Goal: Task Accomplishment & Management: Manage account settings

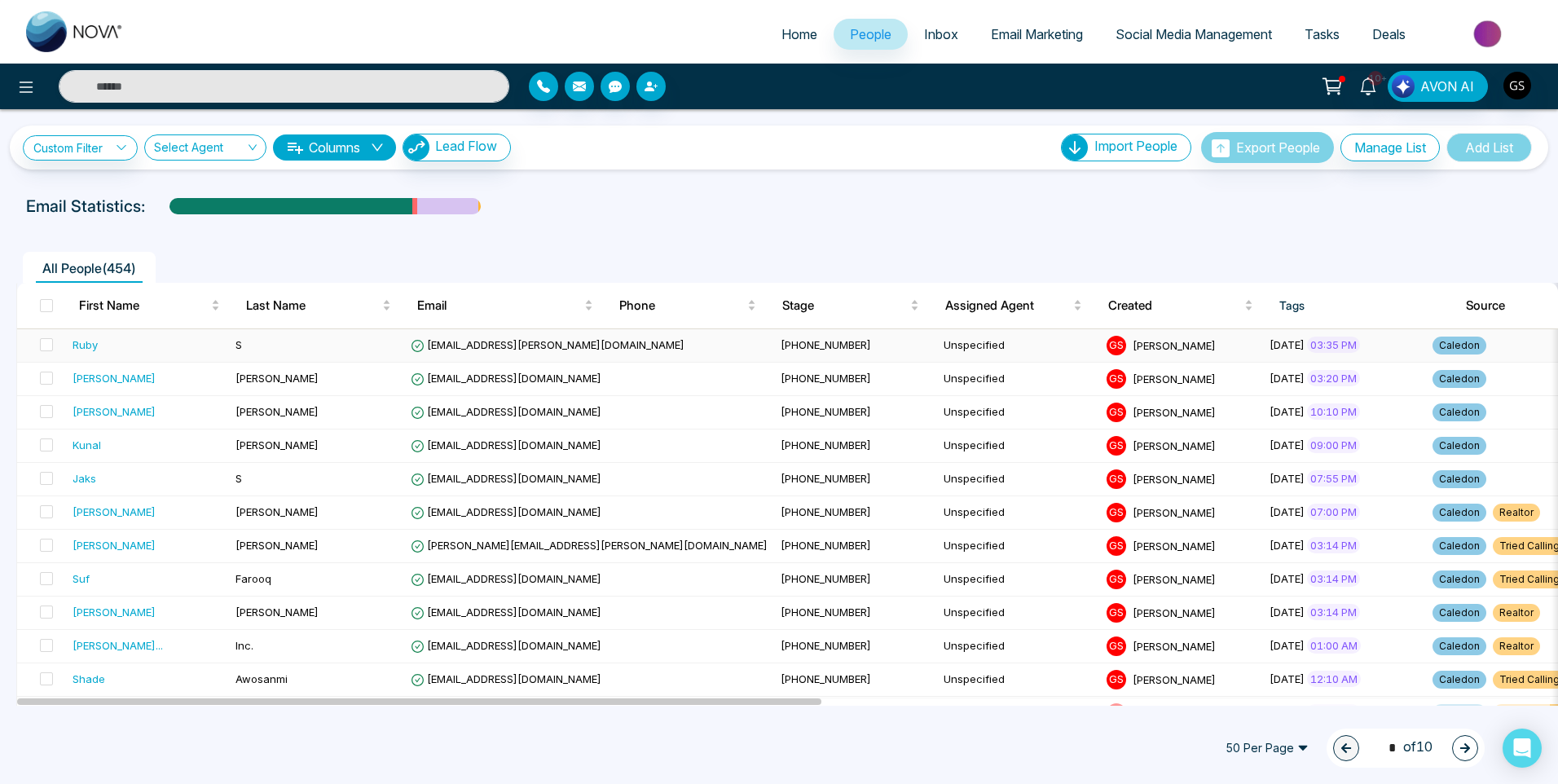
click at [508, 351] on td "[EMAIL_ADDRESS][PERSON_NAME][DOMAIN_NAME]" at bounding box center [588, 345] width 370 height 33
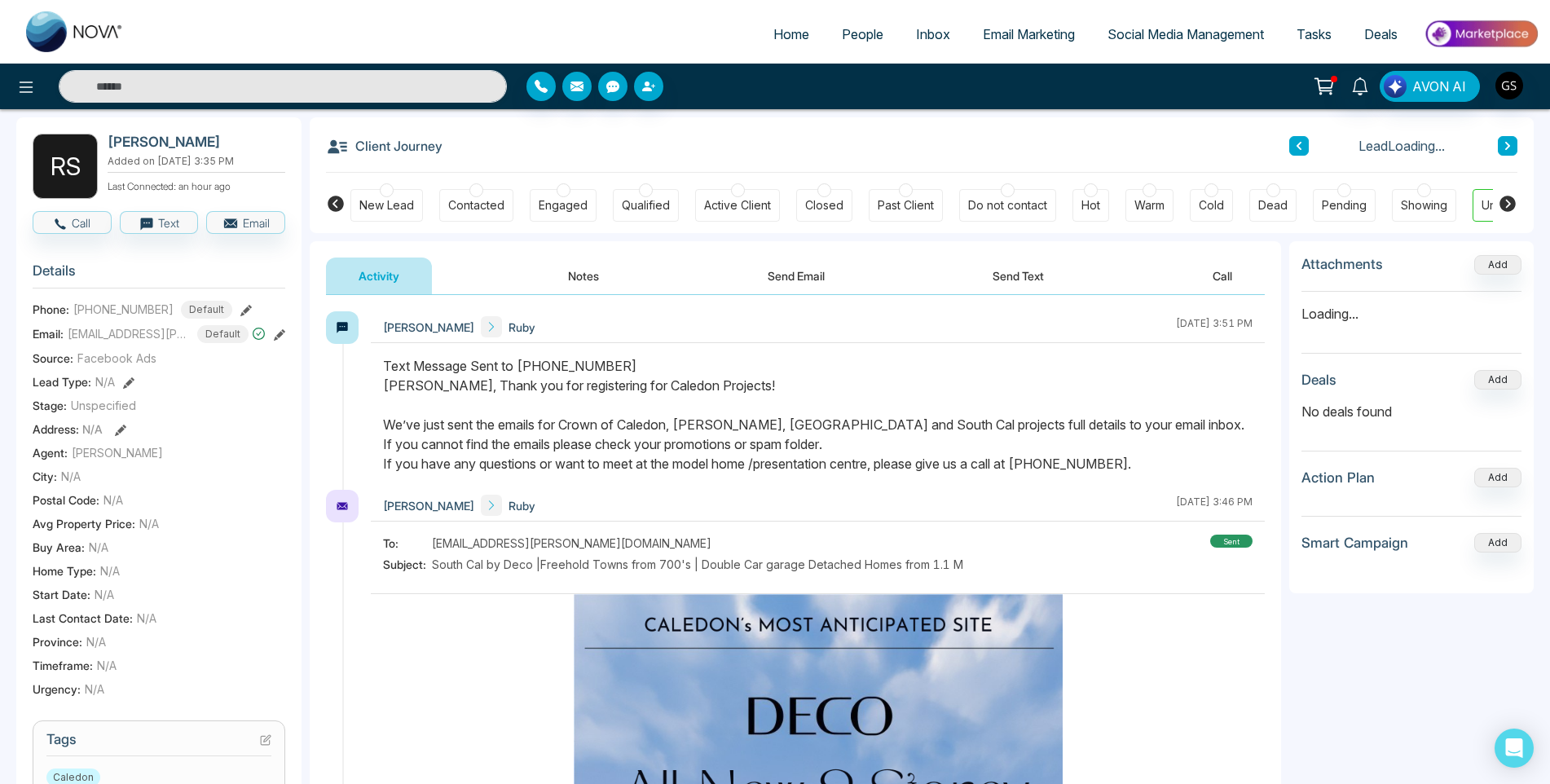
scroll to position [245, 0]
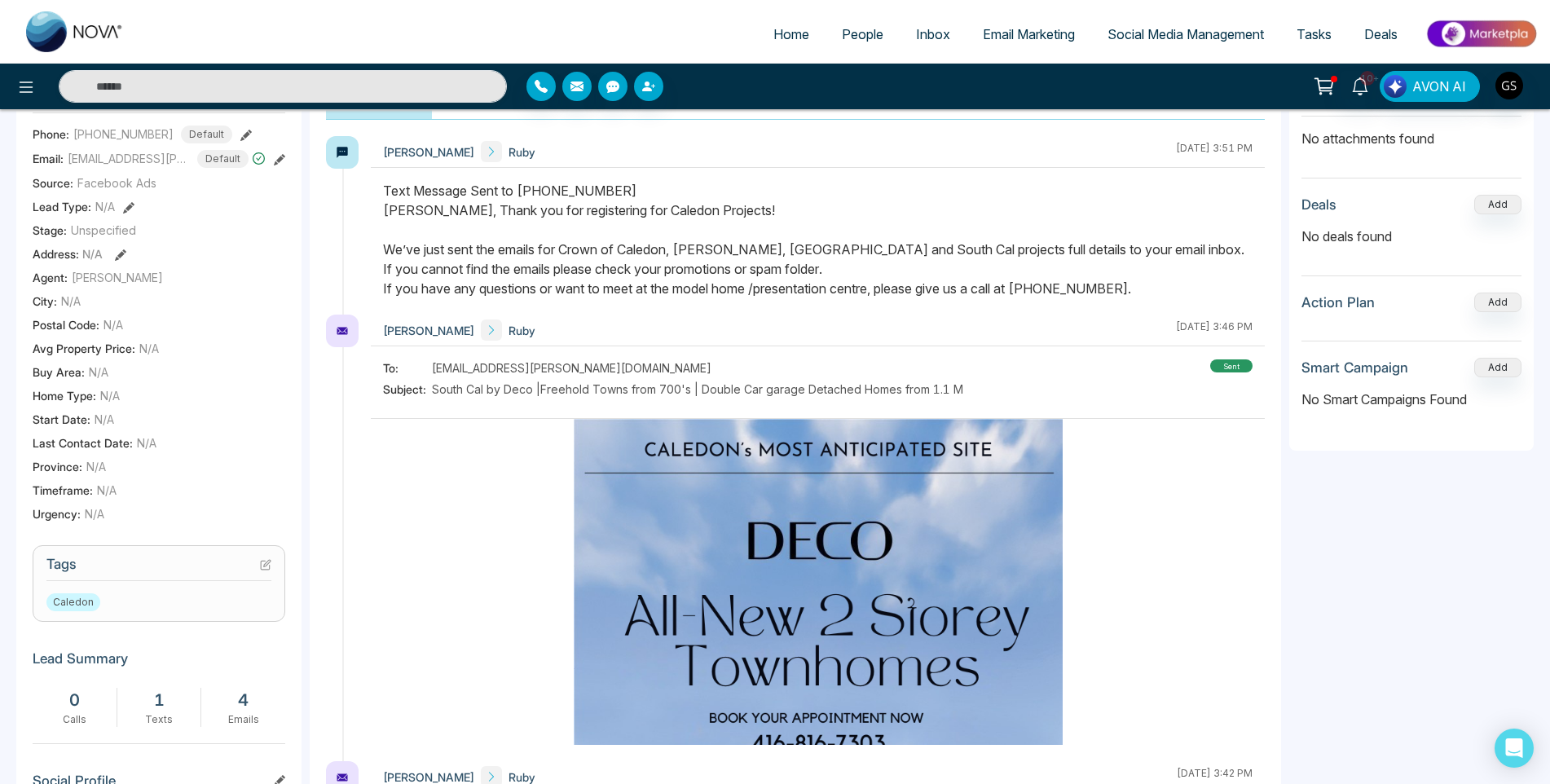
click at [264, 563] on icon at bounding box center [265, 565] width 12 height 12
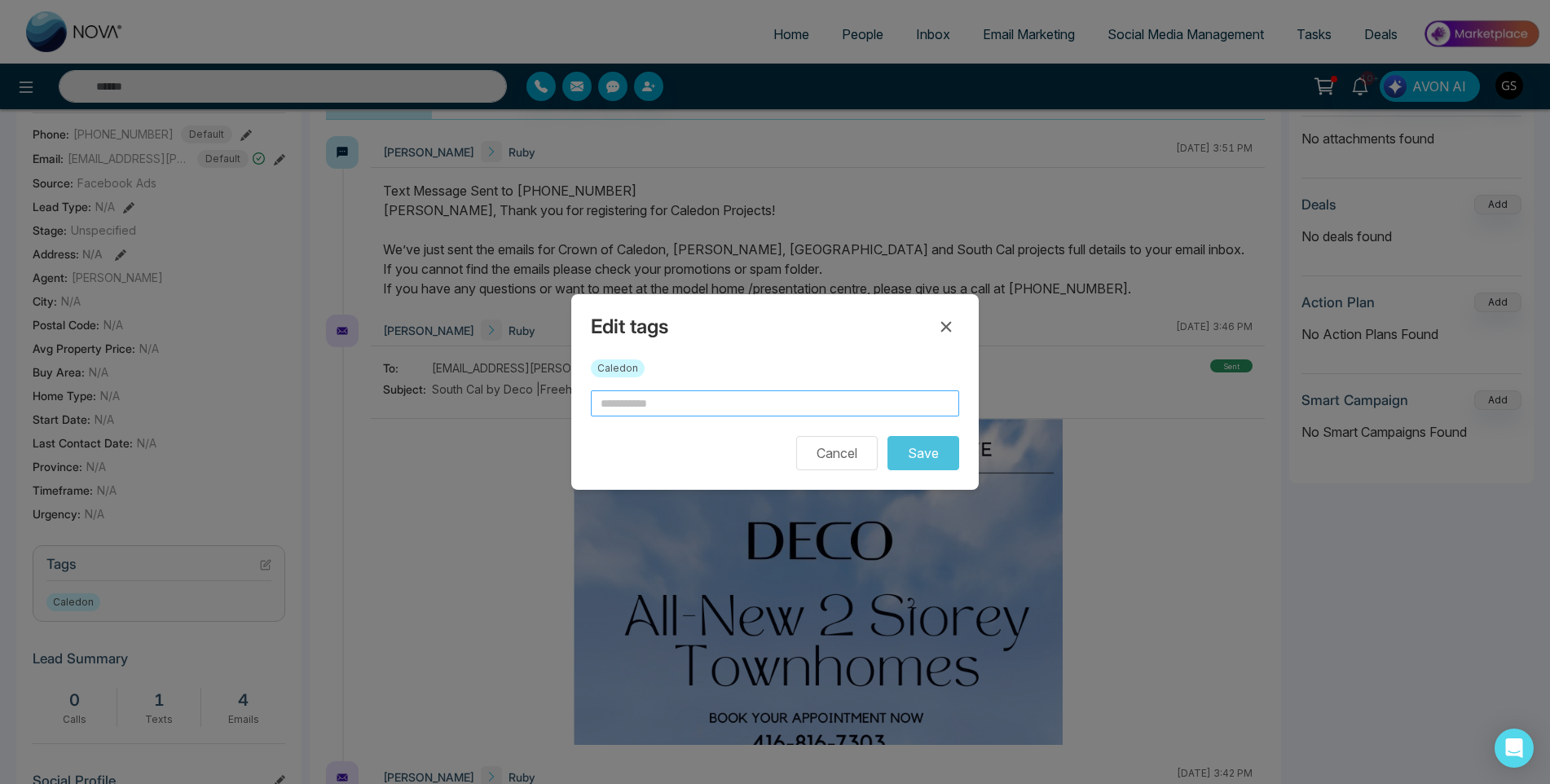
click at [684, 400] on input "text" at bounding box center [775, 403] width 369 height 26
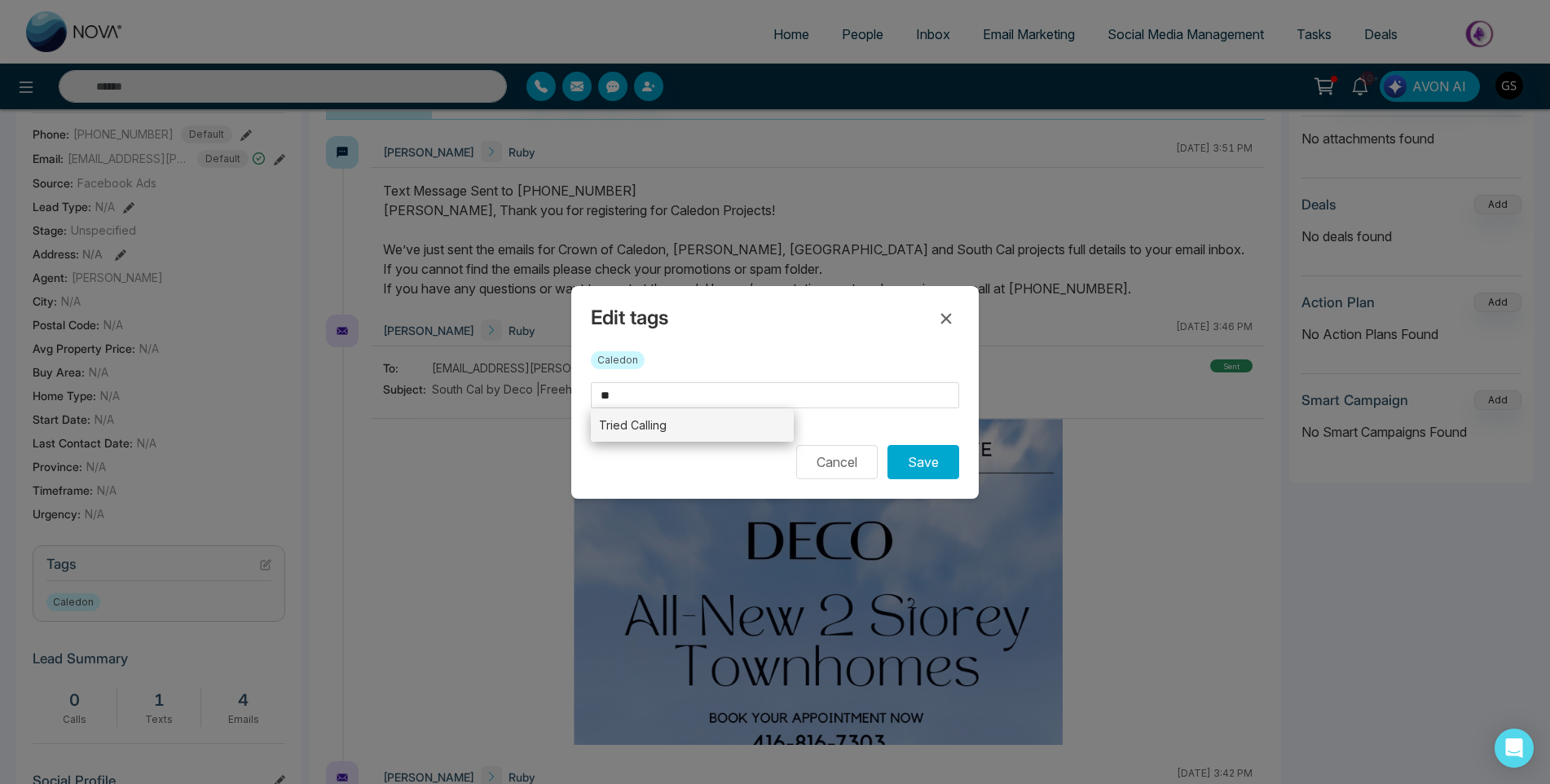
click at [670, 428] on li "Tried Calling" at bounding box center [693, 424] width 203 height 33
type input "**********"
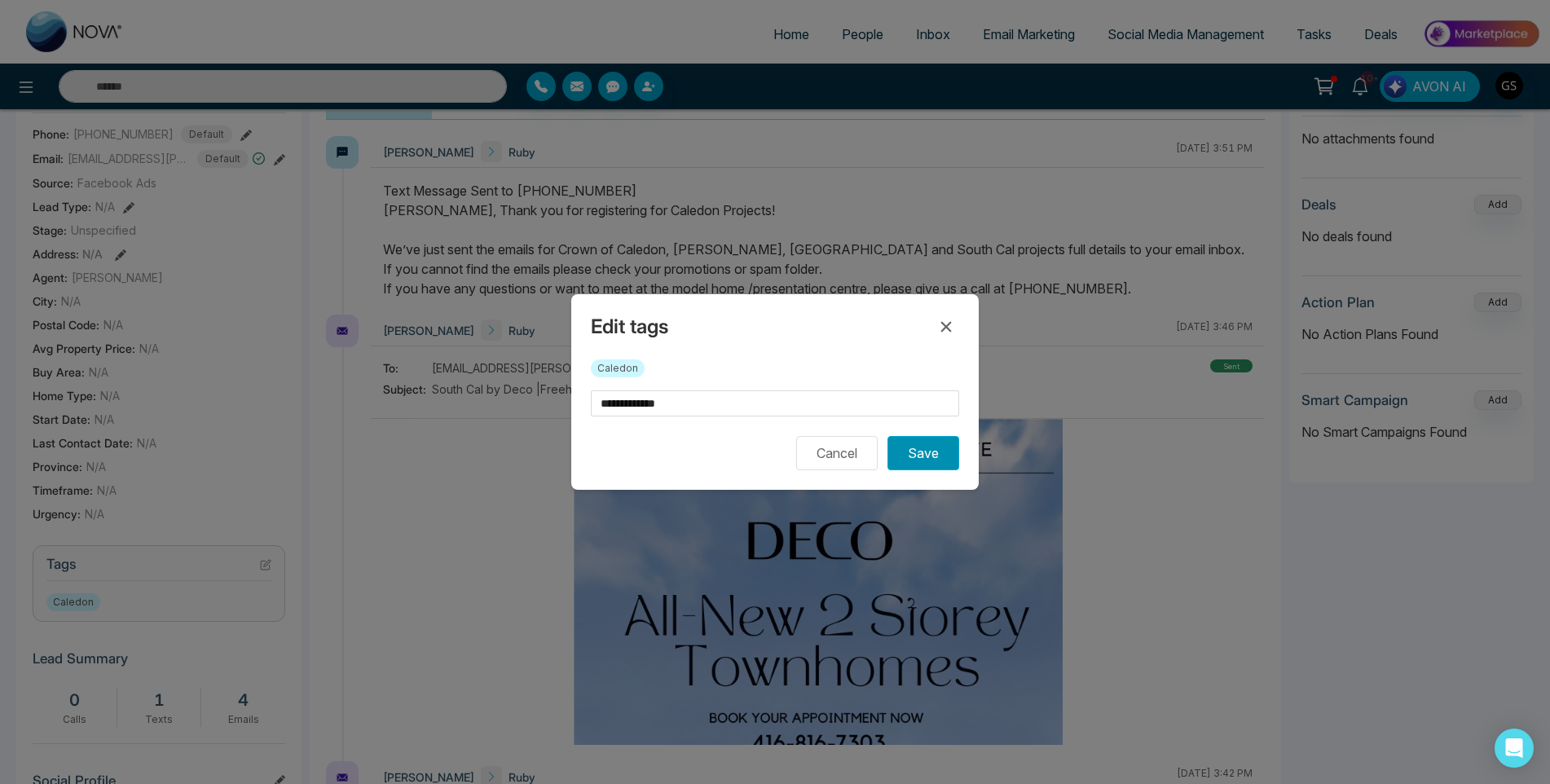
click at [928, 444] on button "Save" at bounding box center [924, 452] width 72 height 34
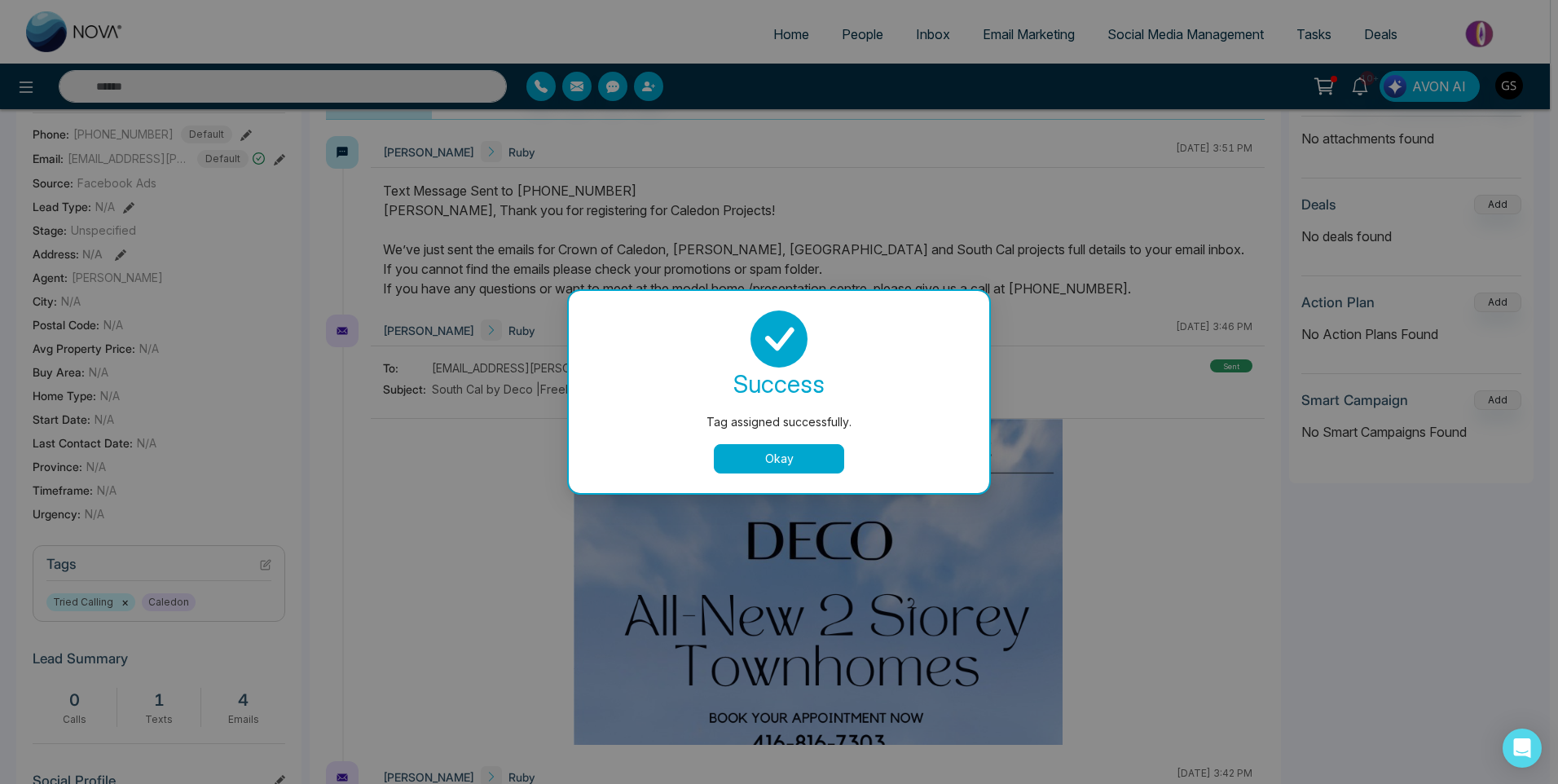
click at [736, 450] on button "Okay" at bounding box center [779, 458] width 131 height 29
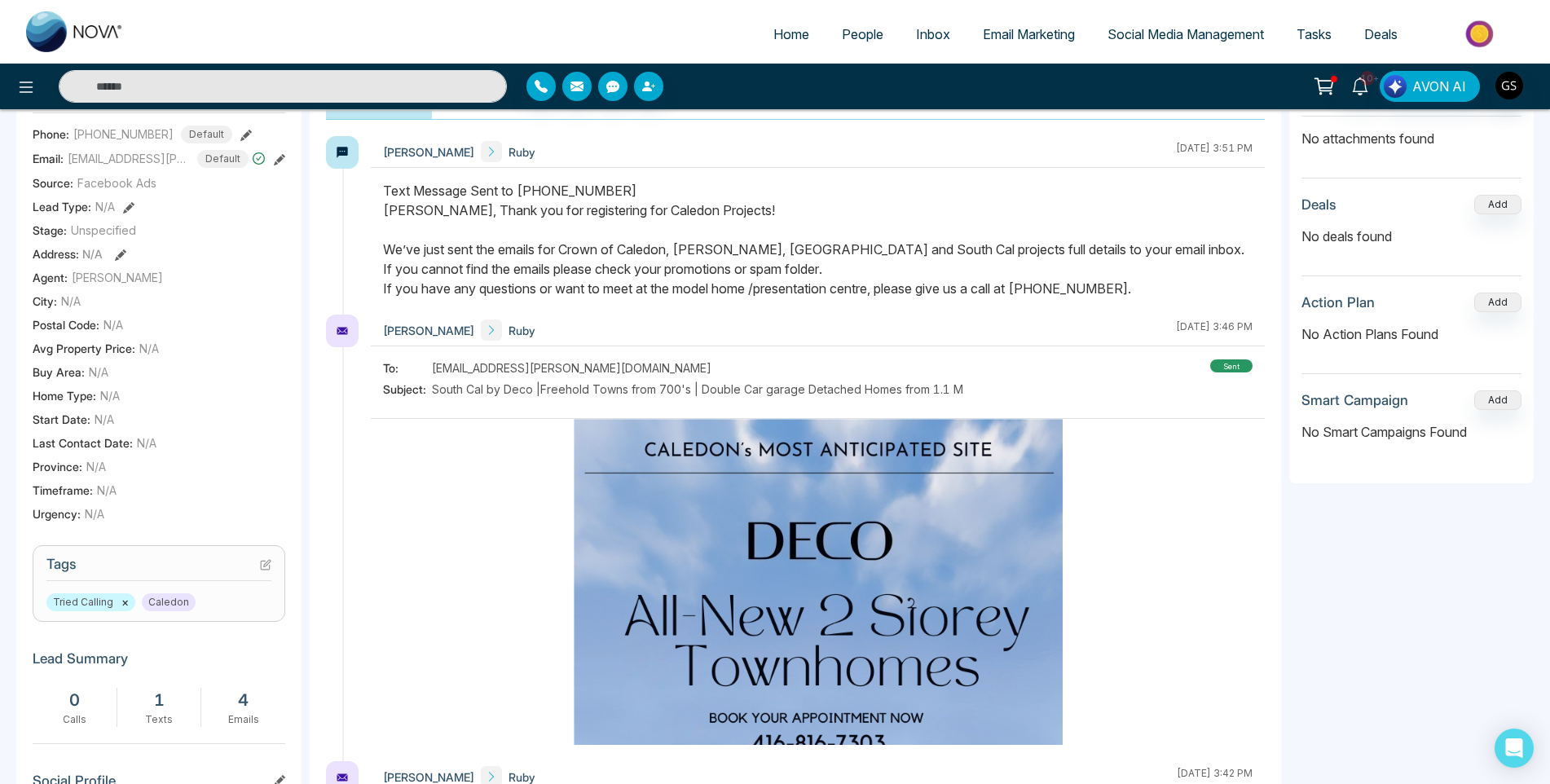
click at [842, 40] on span "People" at bounding box center [862, 34] width 42 height 17
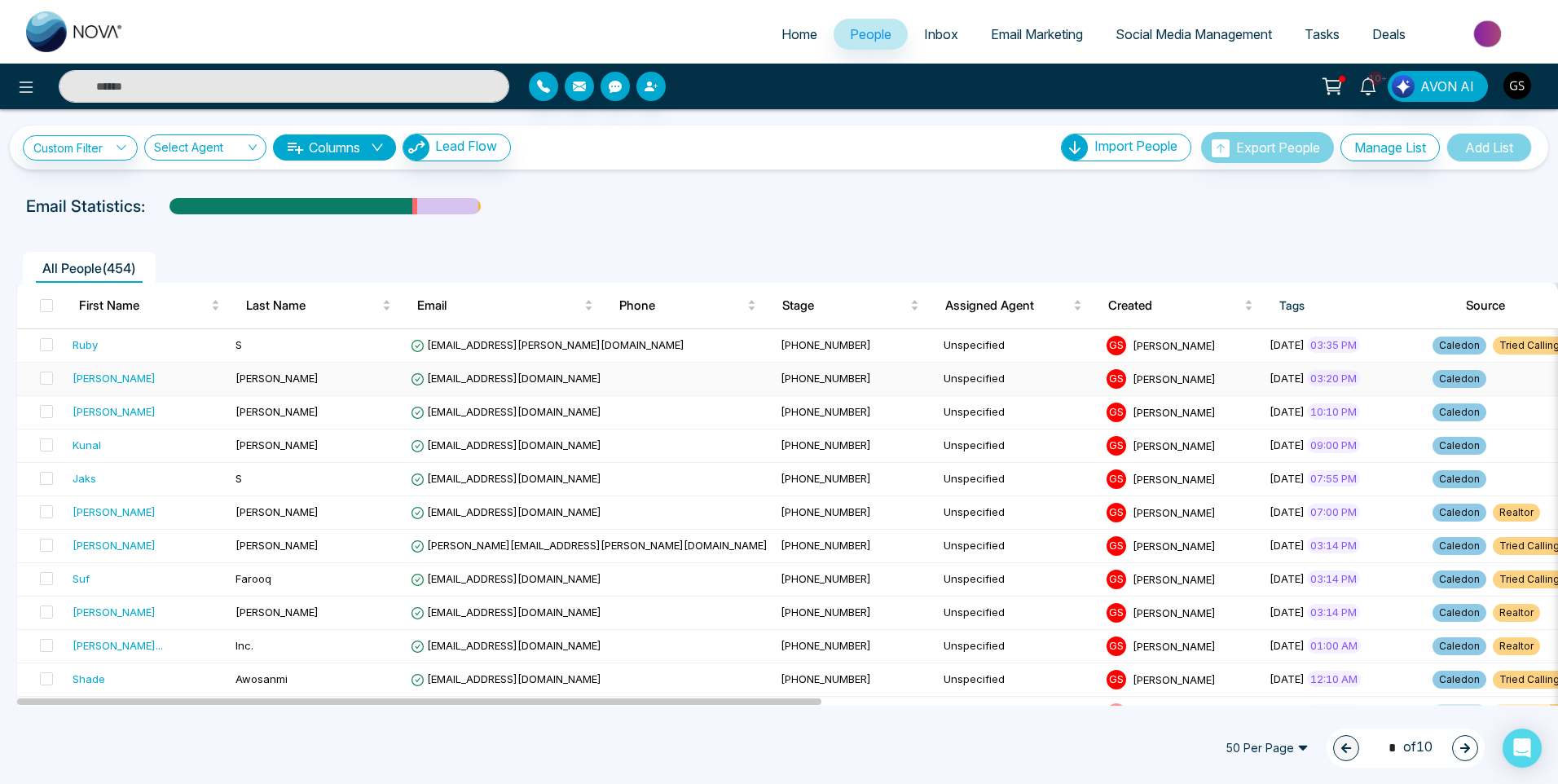
click at [555, 372] on td "[EMAIL_ADDRESS][DOMAIN_NAME]" at bounding box center [588, 379] width 370 height 33
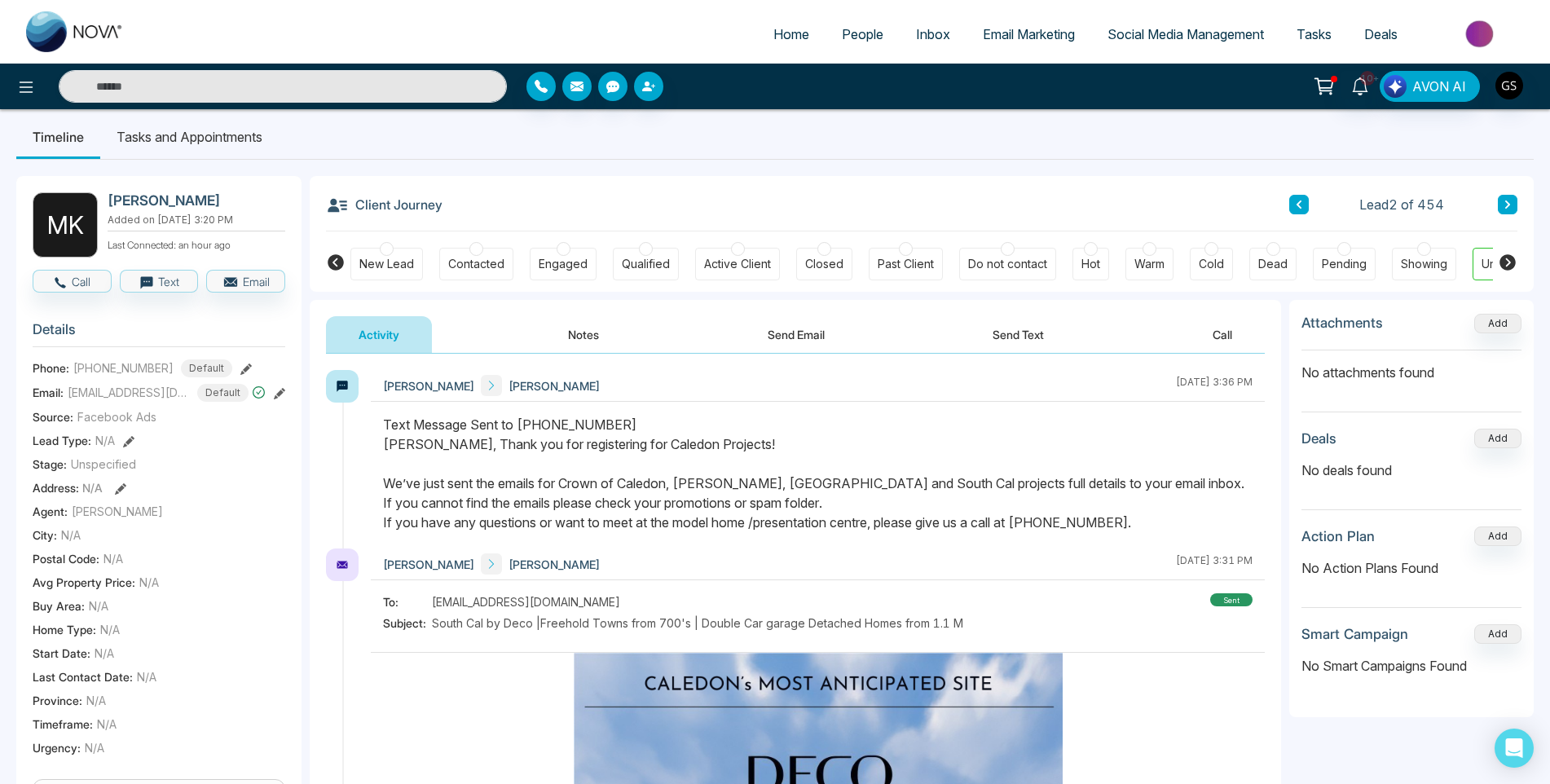
scroll to position [245, 0]
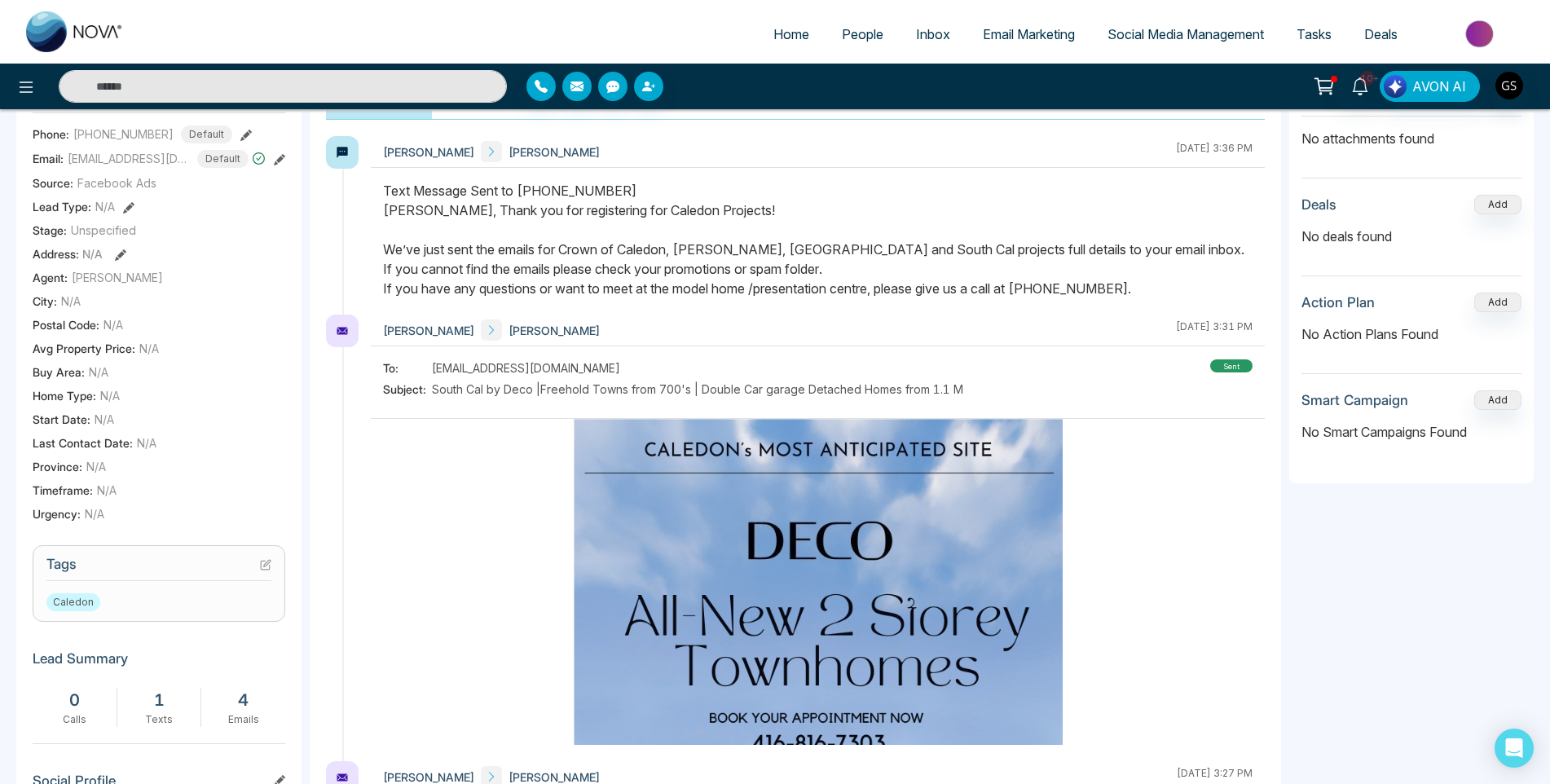
click at [268, 566] on icon at bounding box center [265, 565] width 12 height 12
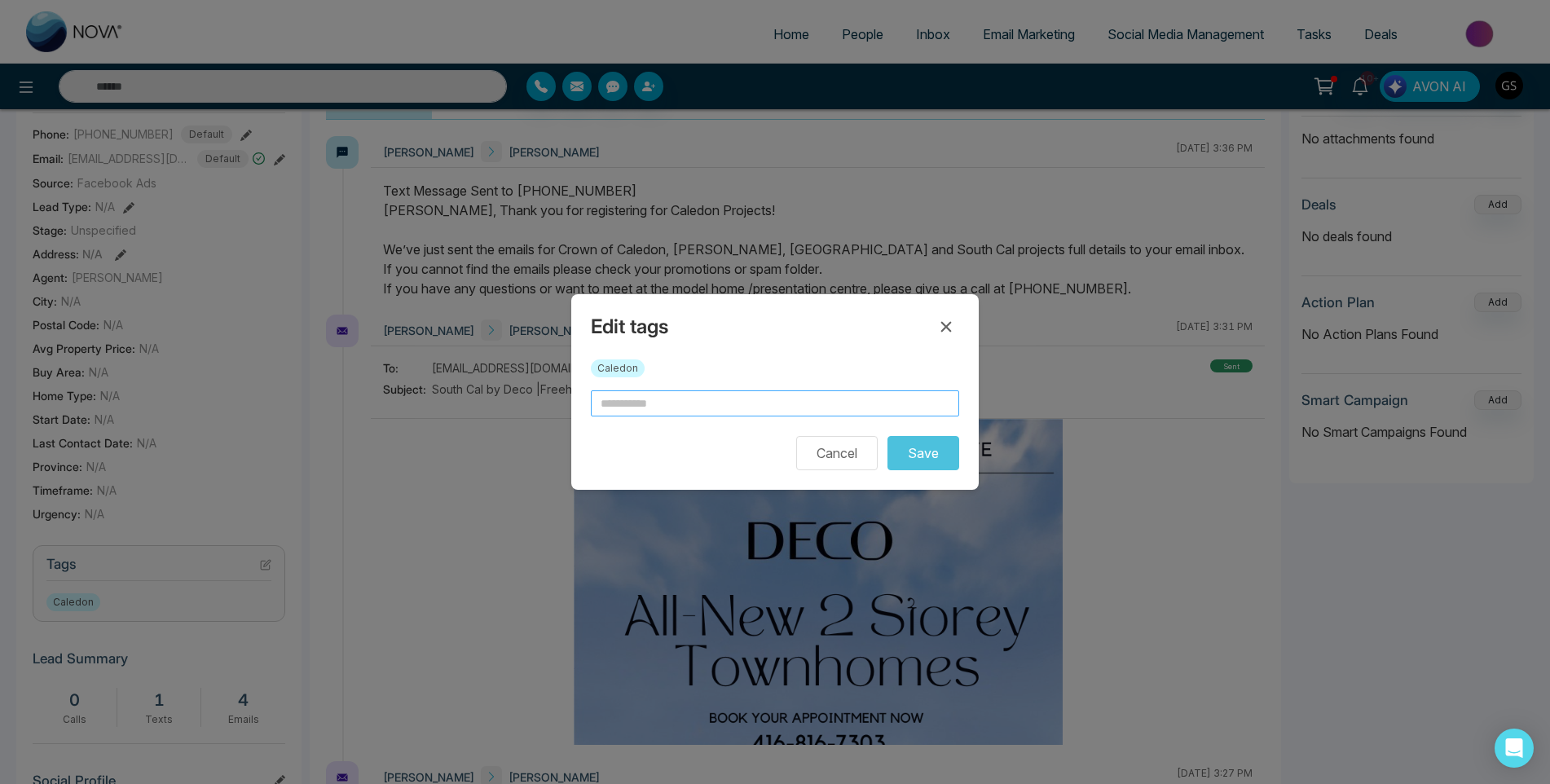
click at [666, 403] on input "text" at bounding box center [775, 403] width 369 height 26
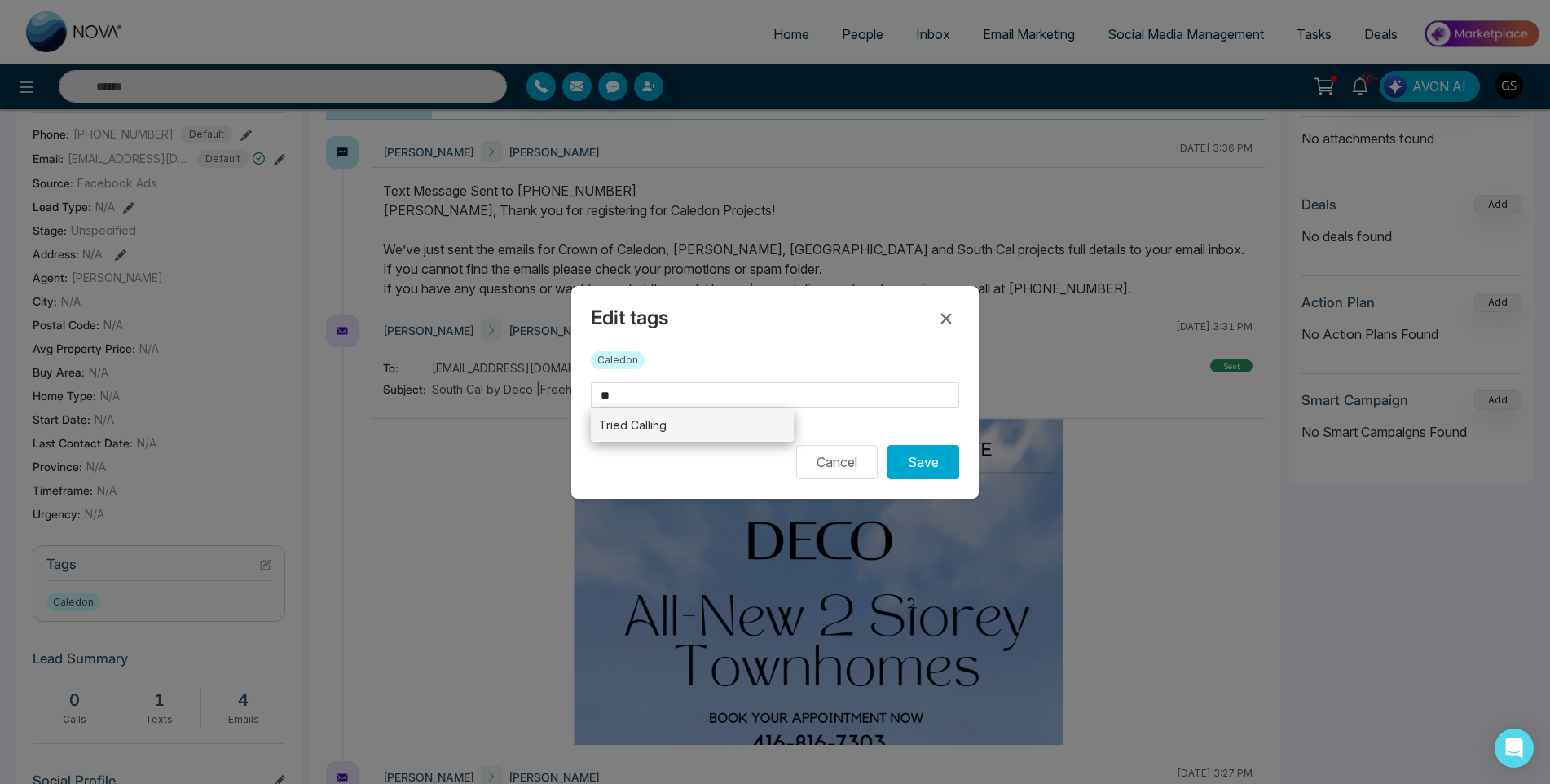
click at [696, 422] on li "Tried Calling" at bounding box center [693, 424] width 203 height 33
type input "**********"
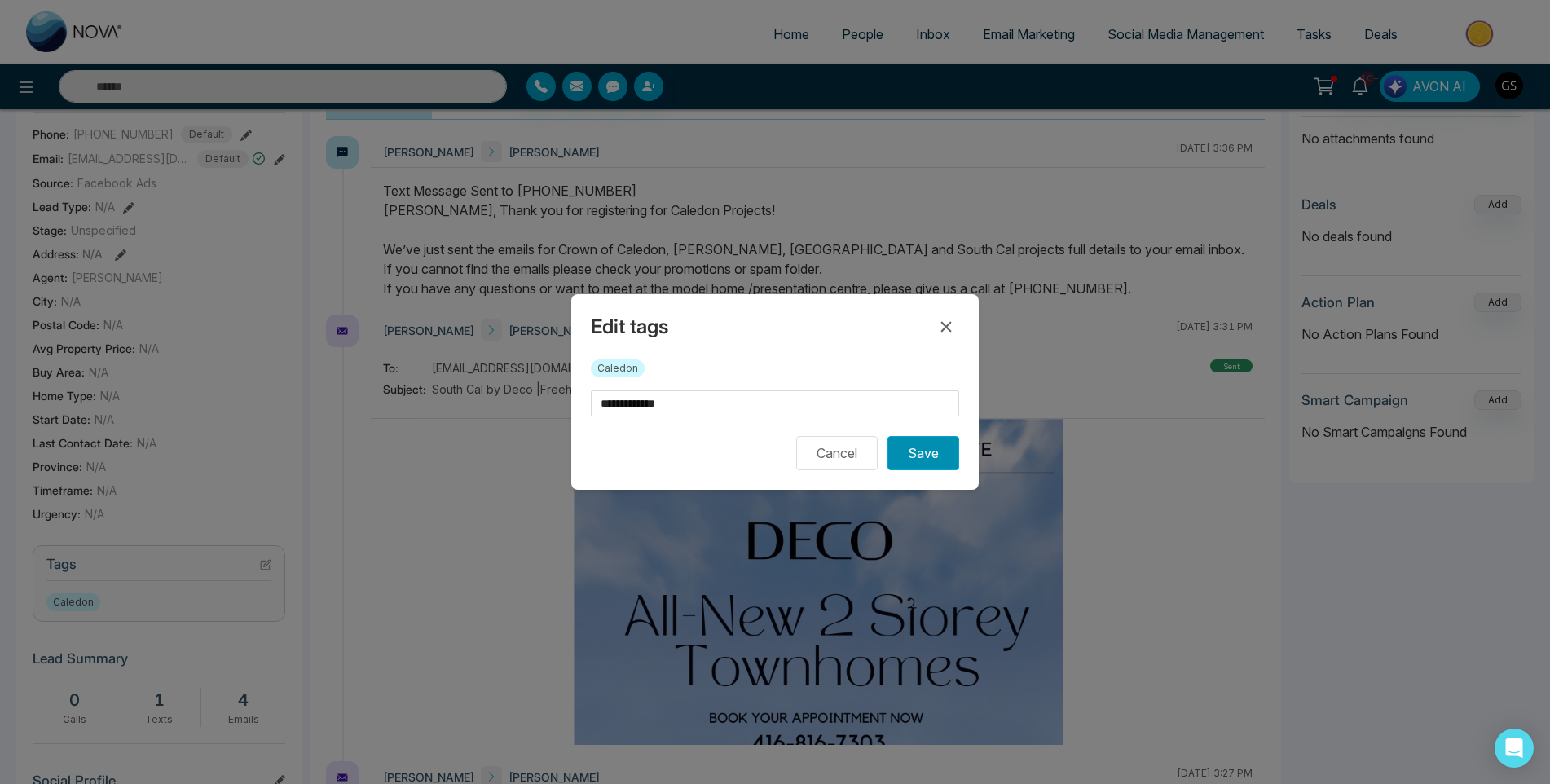
click at [923, 442] on button "Save" at bounding box center [924, 452] width 72 height 34
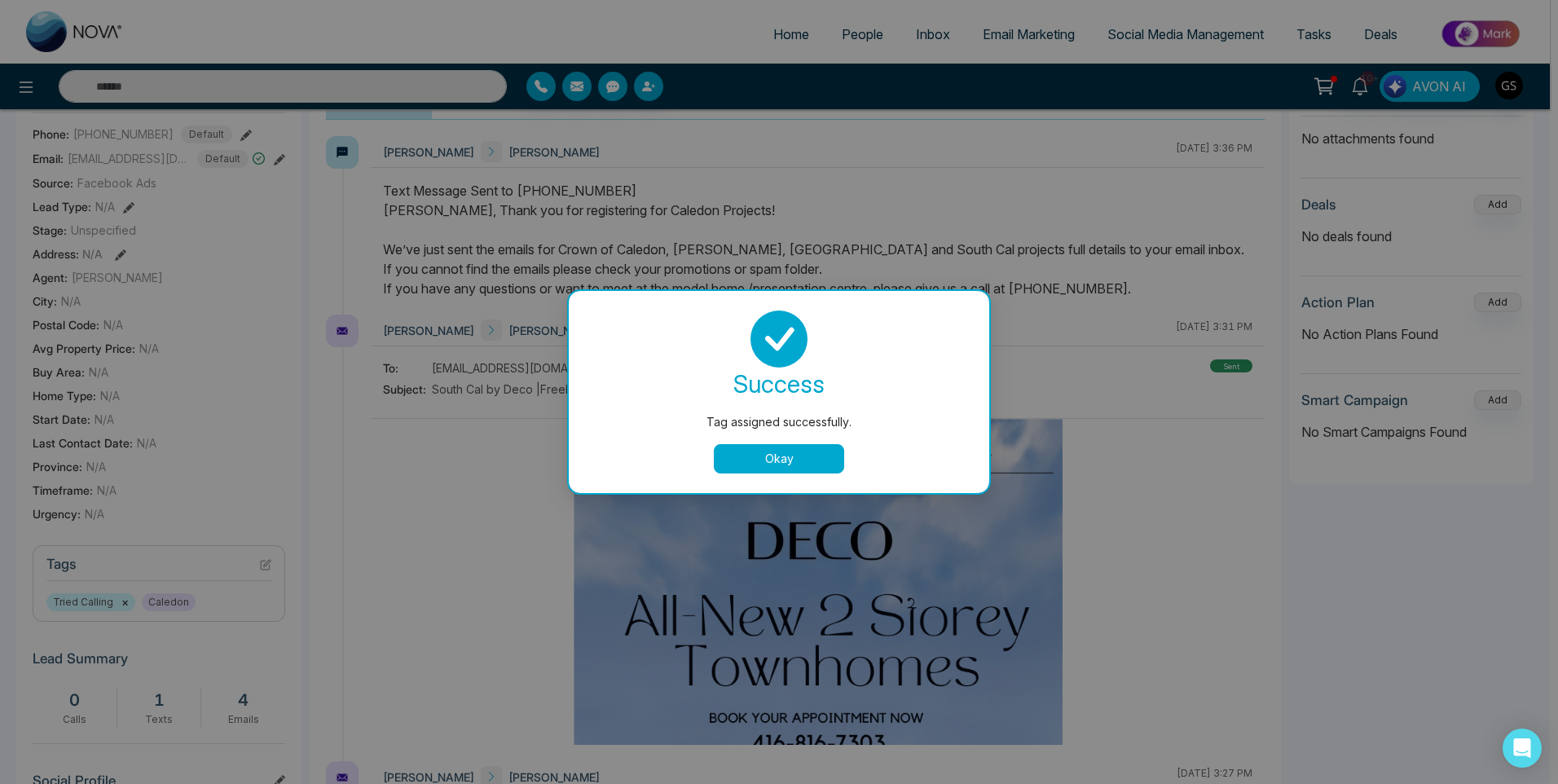
click at [835, 452] on button "Okay" at bounding box center [779, 458] width 131 height 29
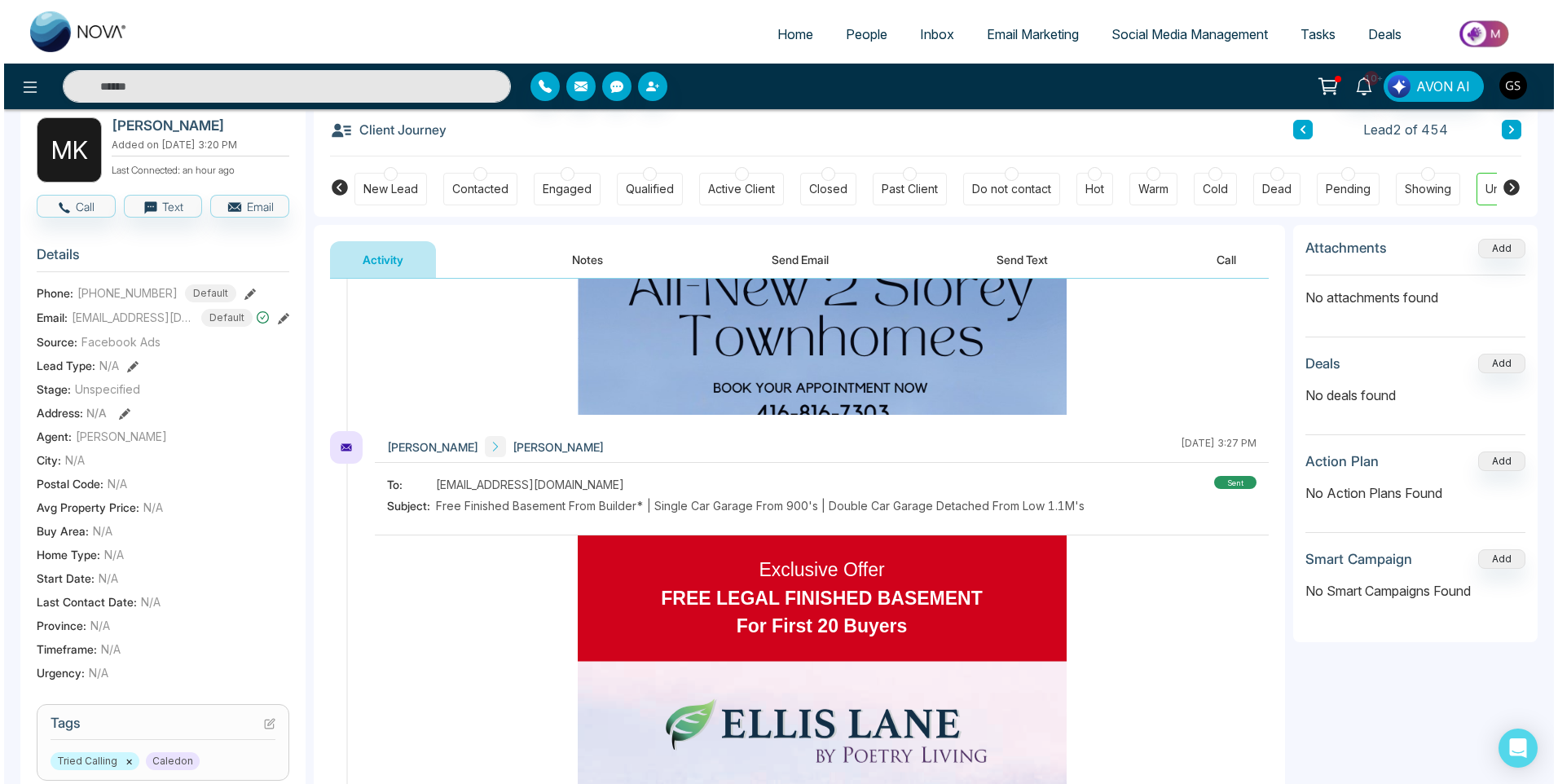
scroll to position [0, 0]
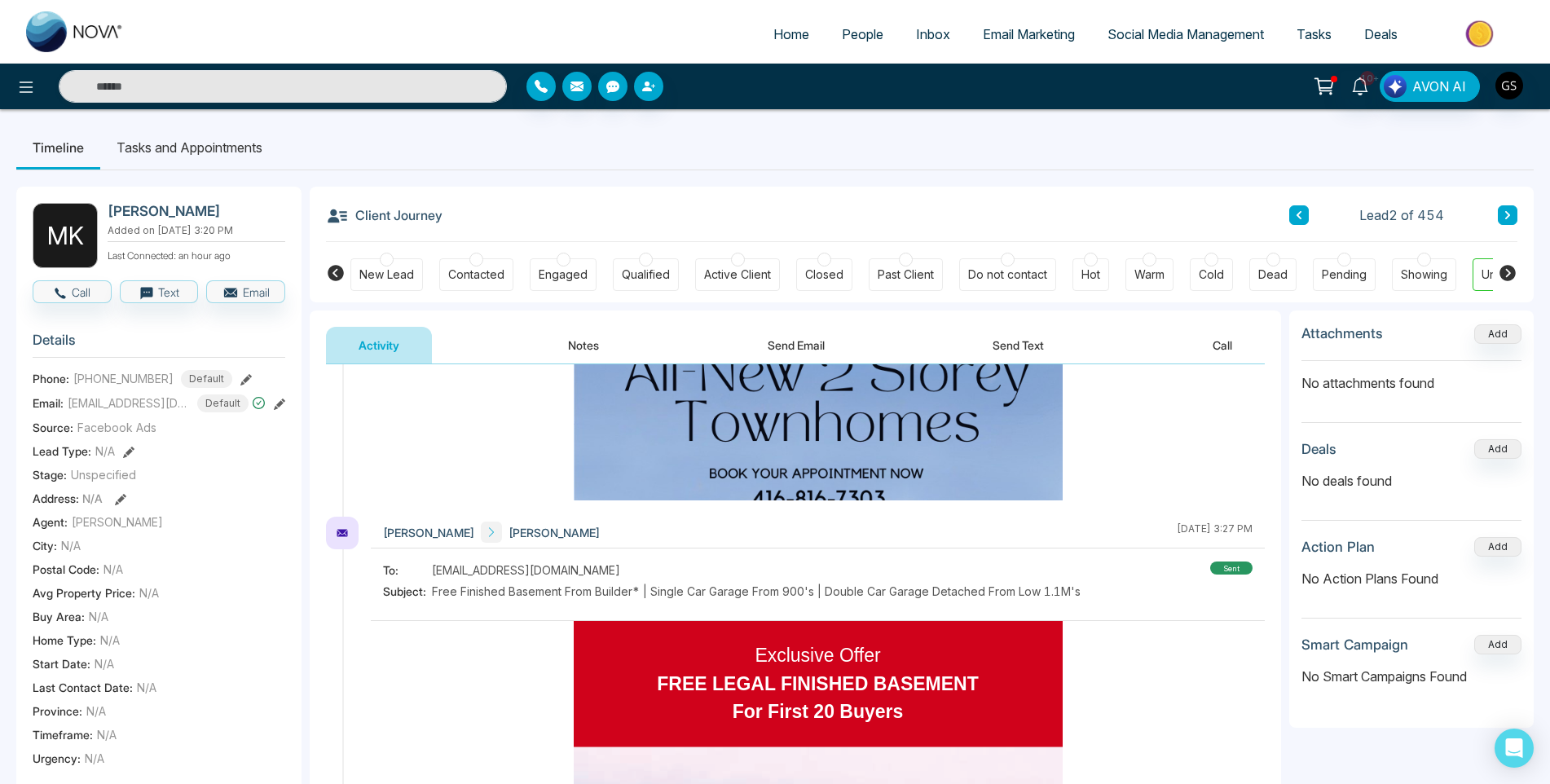
click at [862, 29] on span "People" at bounding box center [862, 34] width 42 height 17
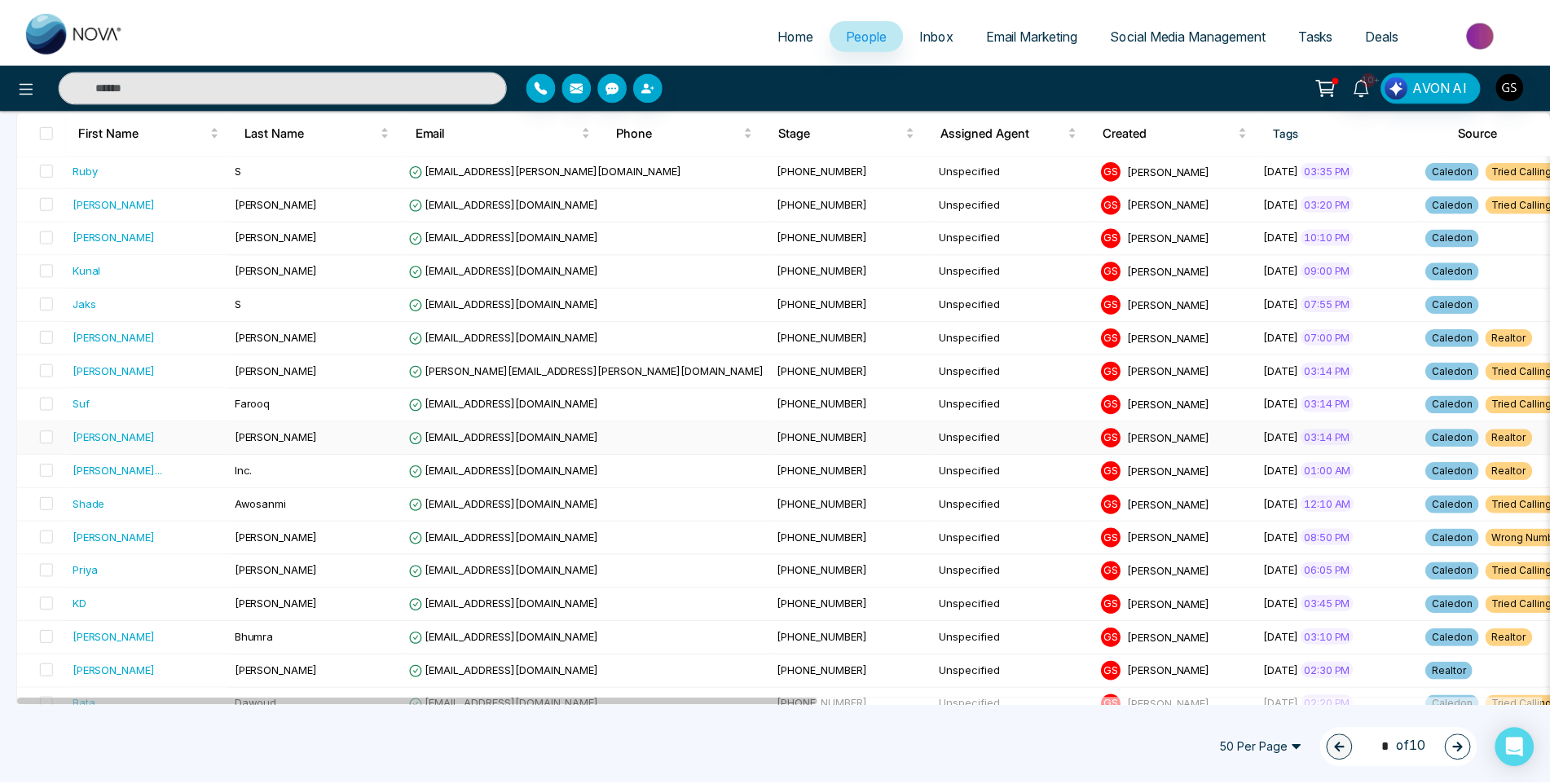
scroll to position [163, 0]
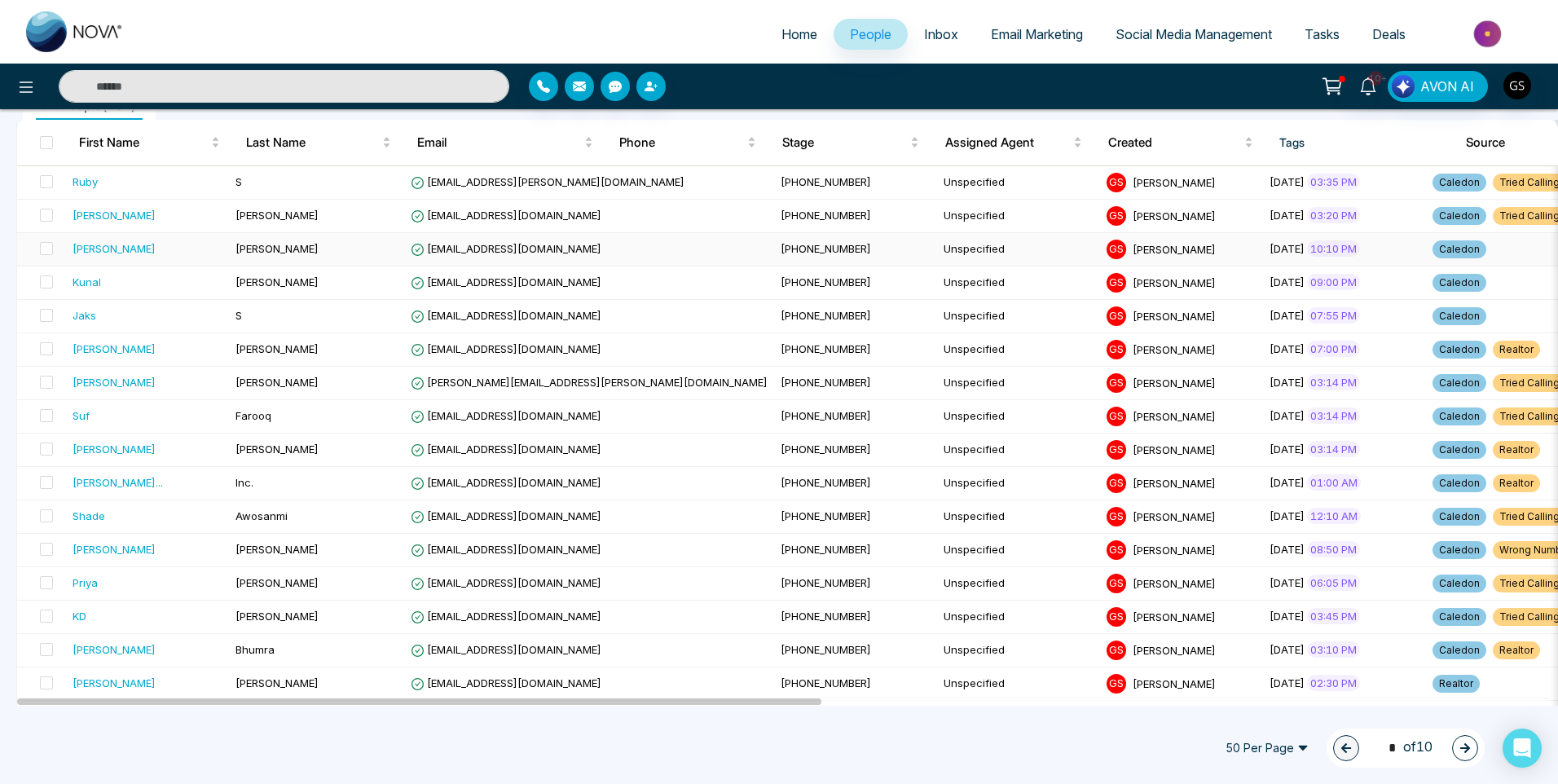
click at [499, 250] on span "[EMAIL_ADDRESS][DOMAIN_NAME]" at bounding box center [505, 248] width 190 height 13
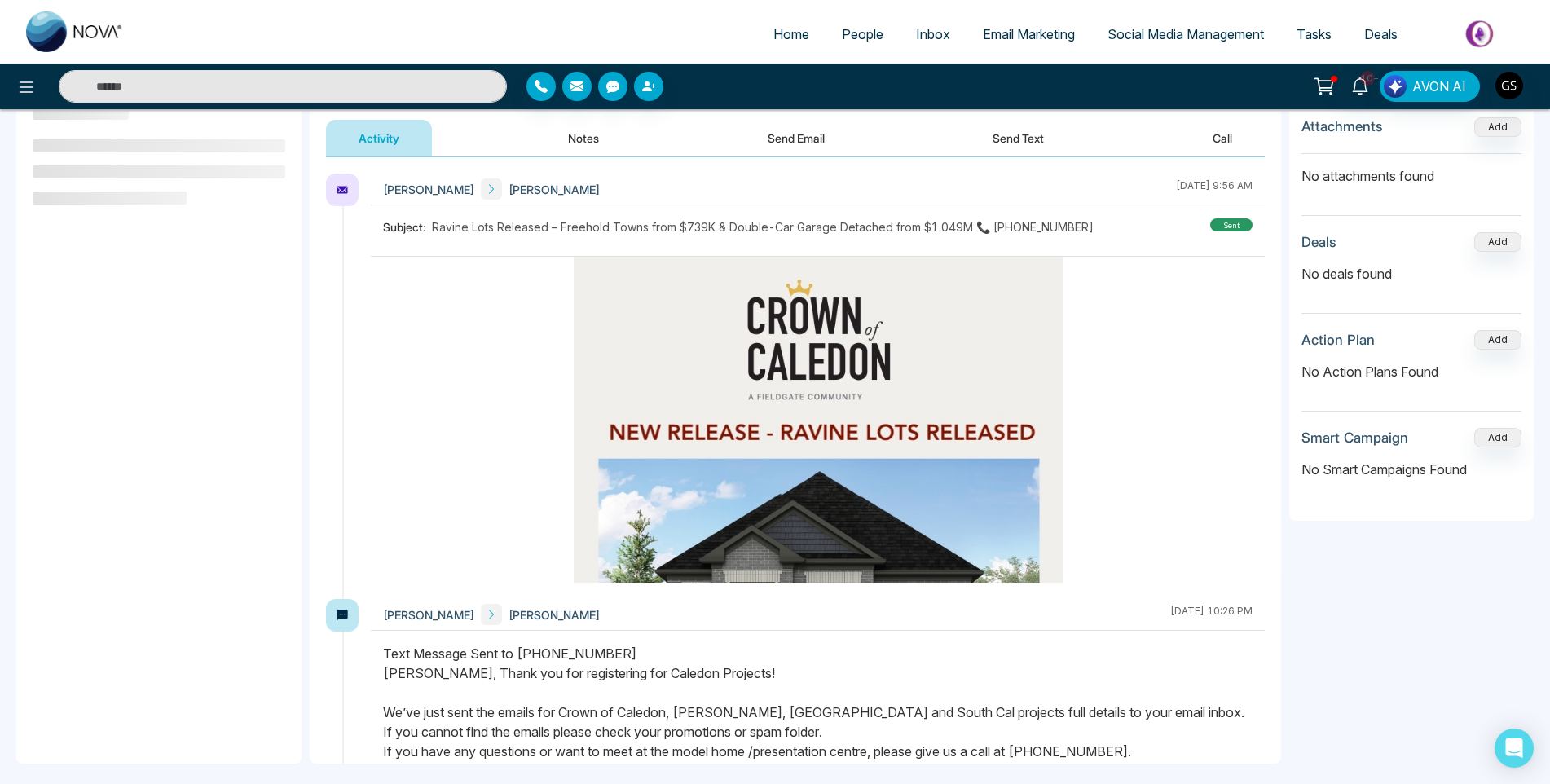
scroll to position [219, 0]
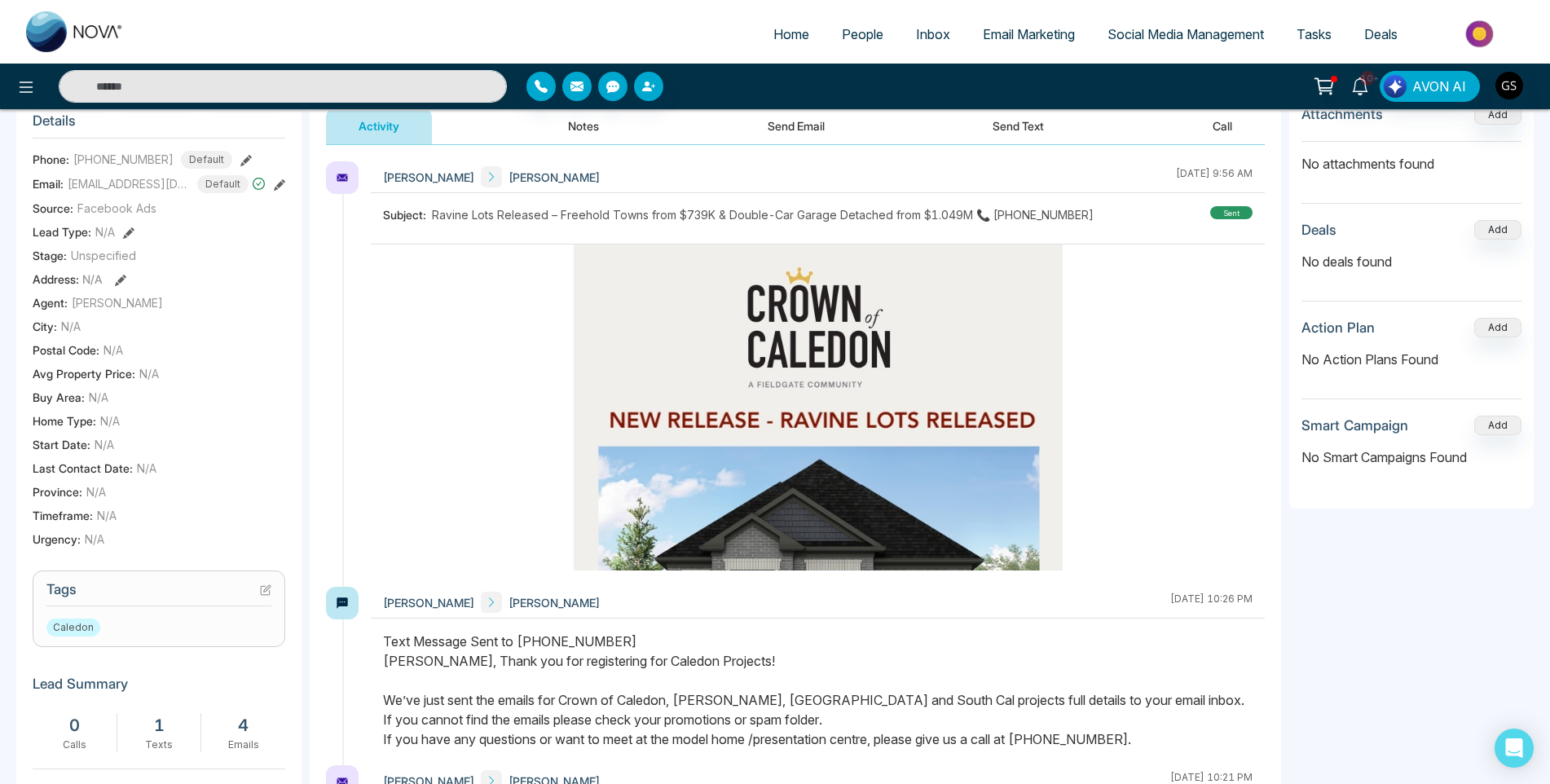
click at [263, 595] on button at bounding box center [265, 589] width 12 height 14
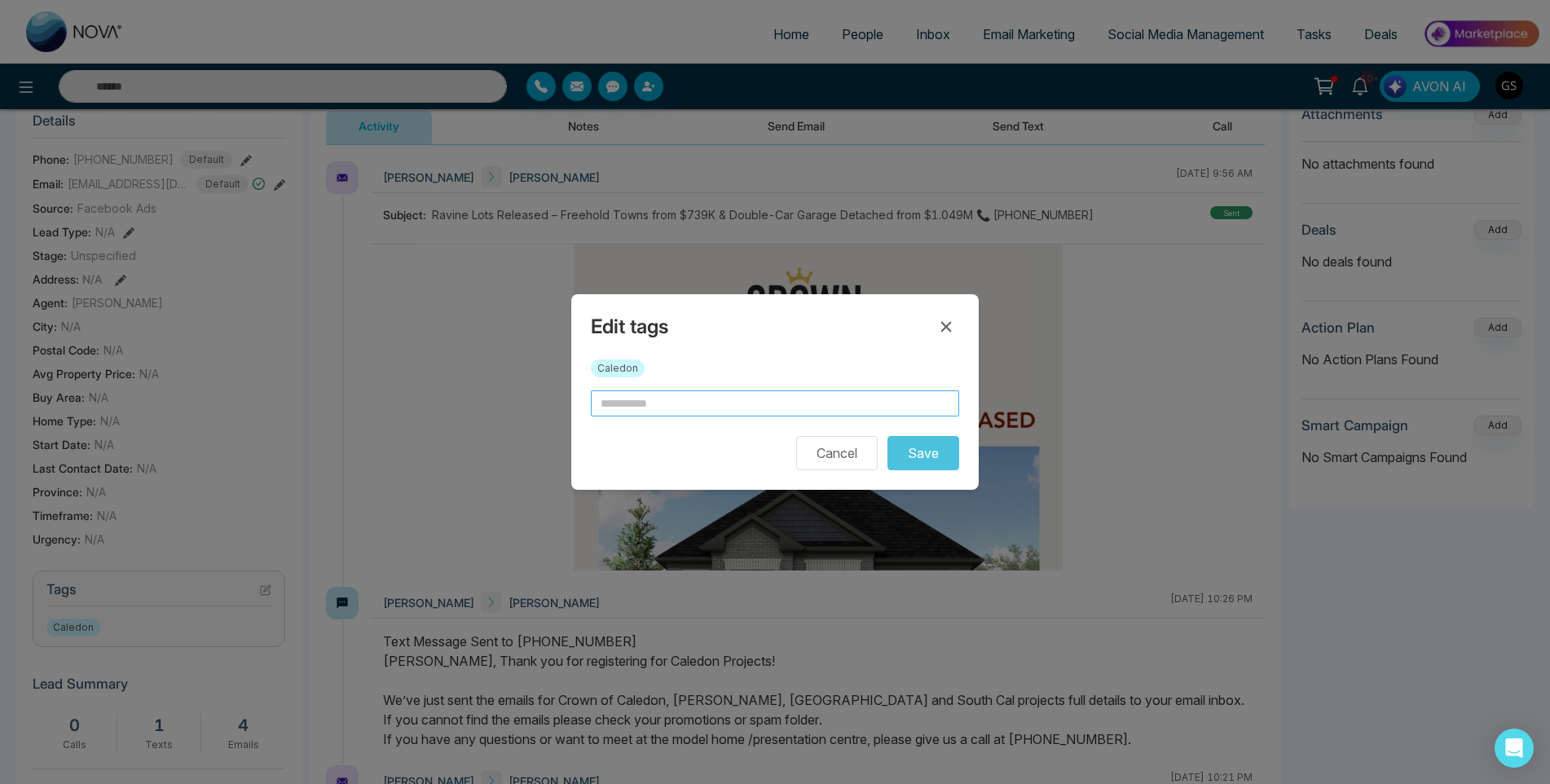
click at [625, 406] on input "text" at bounding box center [775, 403] width 369 height 26
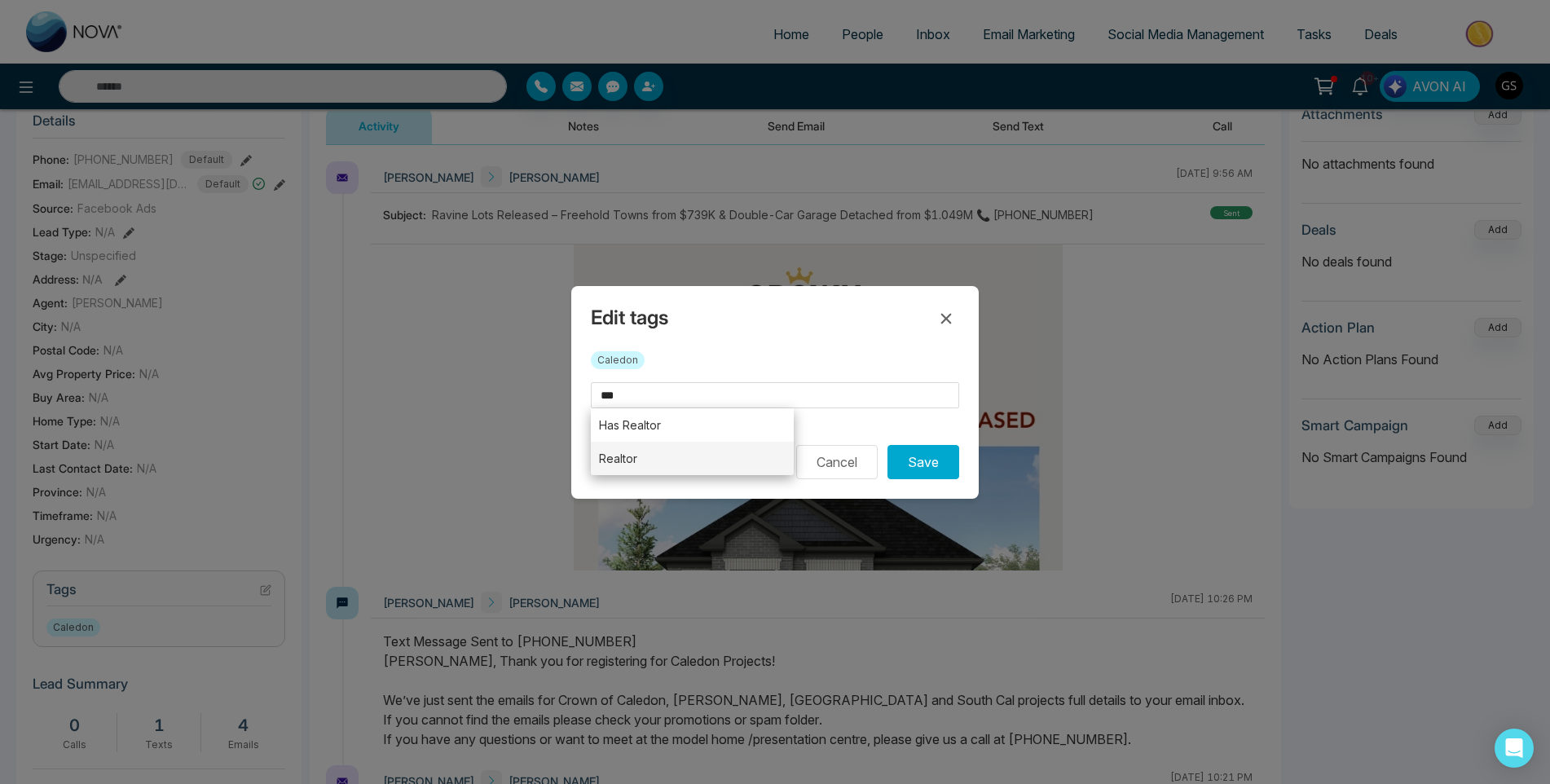
click at [611, 446] on li "Realtor" at bounding box center [693, 458] width 203 height 33
type input "*******"
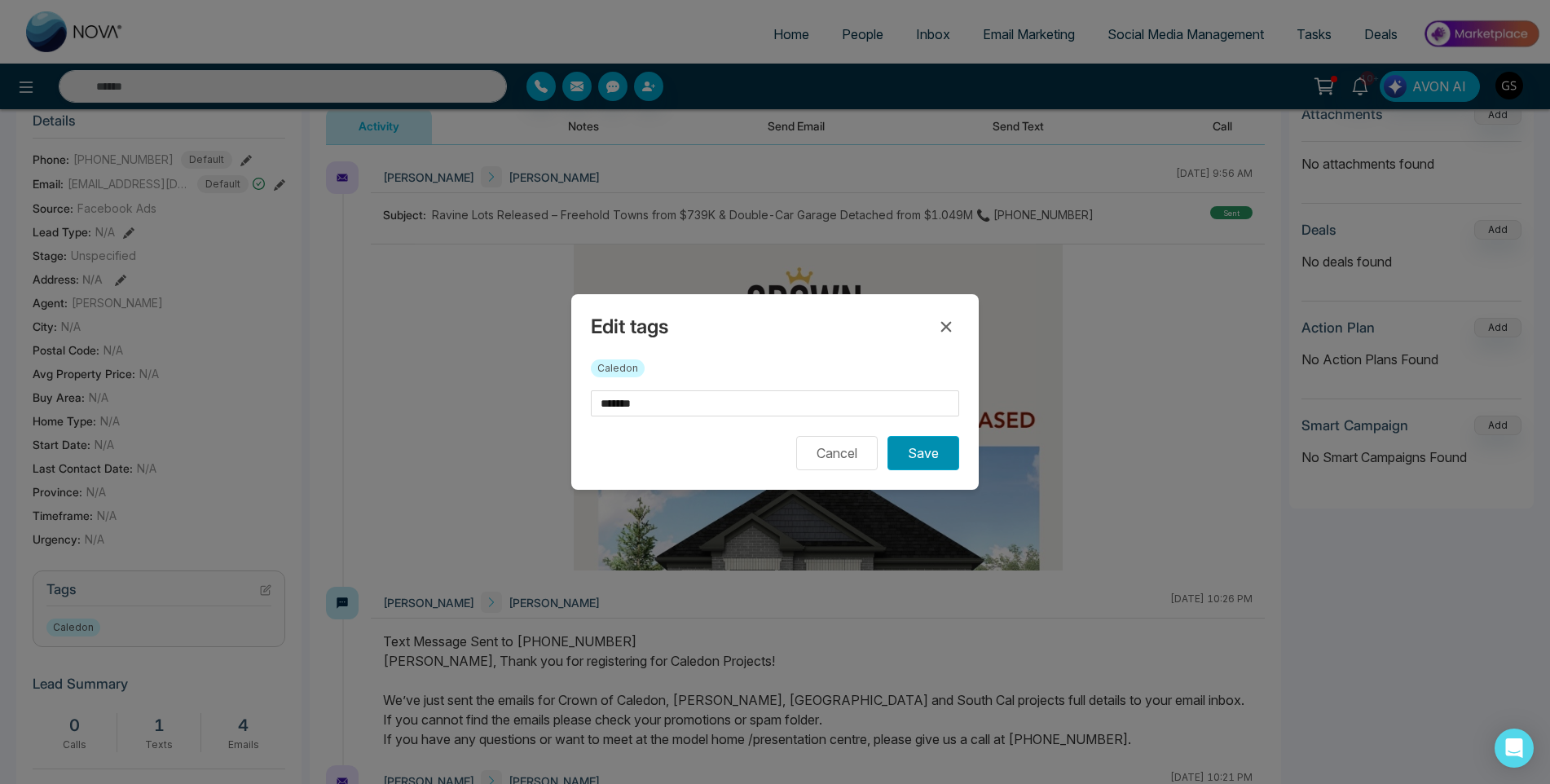
click at [893, 452] on button "Save" at bounding box center [924, 452] width 72 height 34
click at [778, 232] on div "Edit tags Realtor × Caledon ******* Cancel Saving..." at bounding box center [775, 392] width 1550 height 784
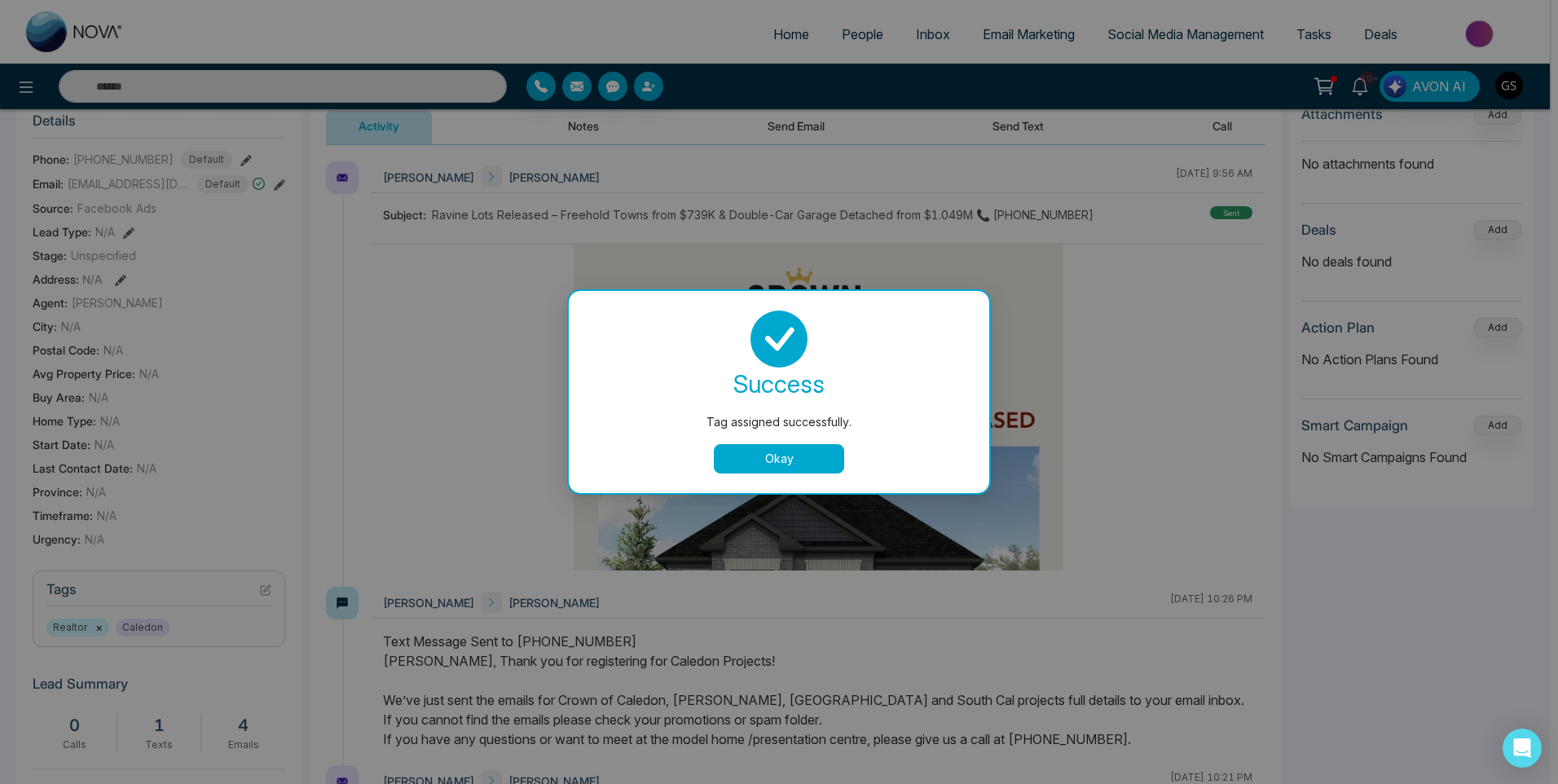
click at [779, 232] on div "Tag assigned successfully. success Tag assigned successfully. Okay" at bounding box center [779, 392] width 1558 height 784
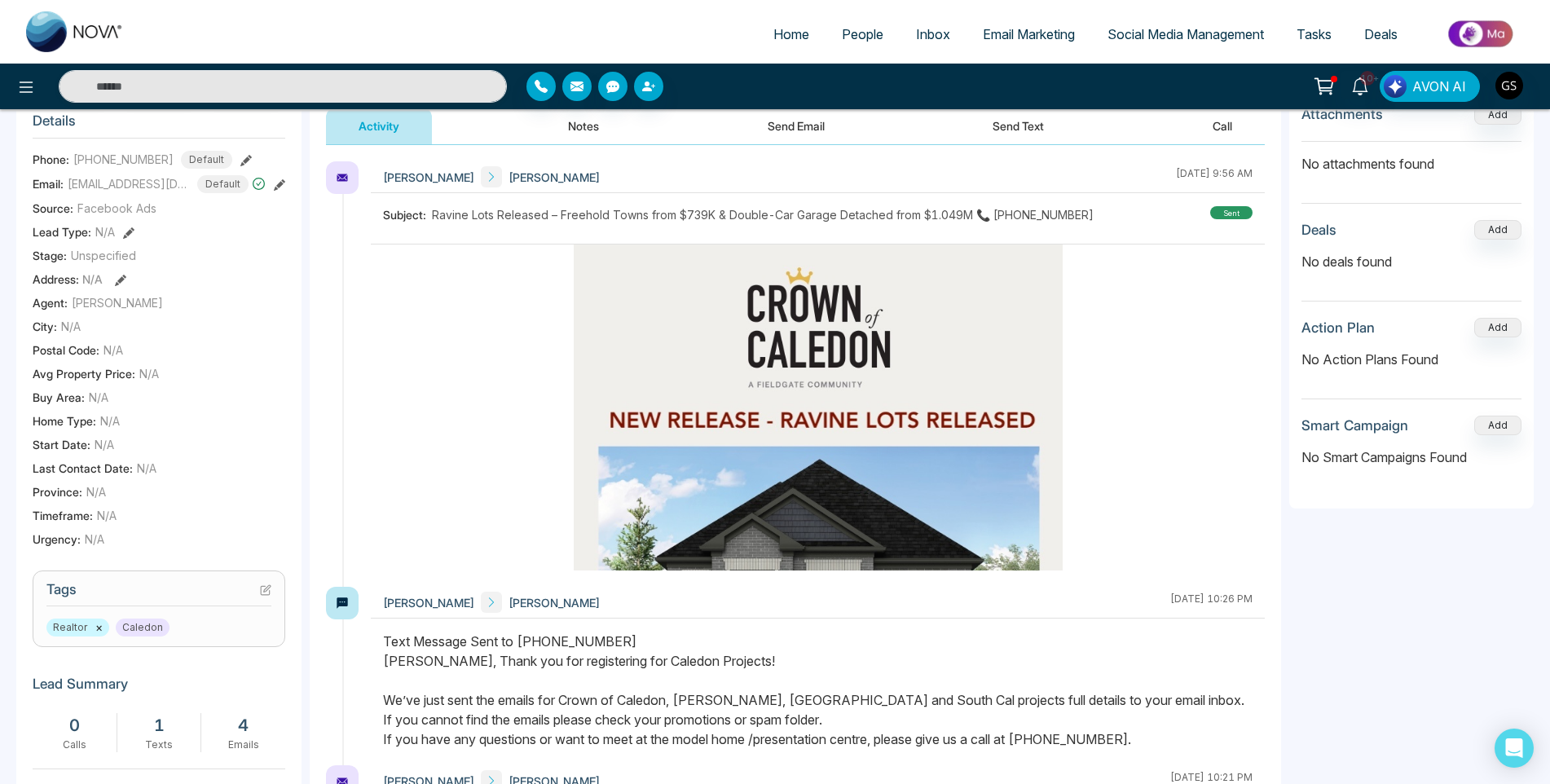
click at [852, 27] on span "People" at bounding box center [862, 34] width 42 height 17
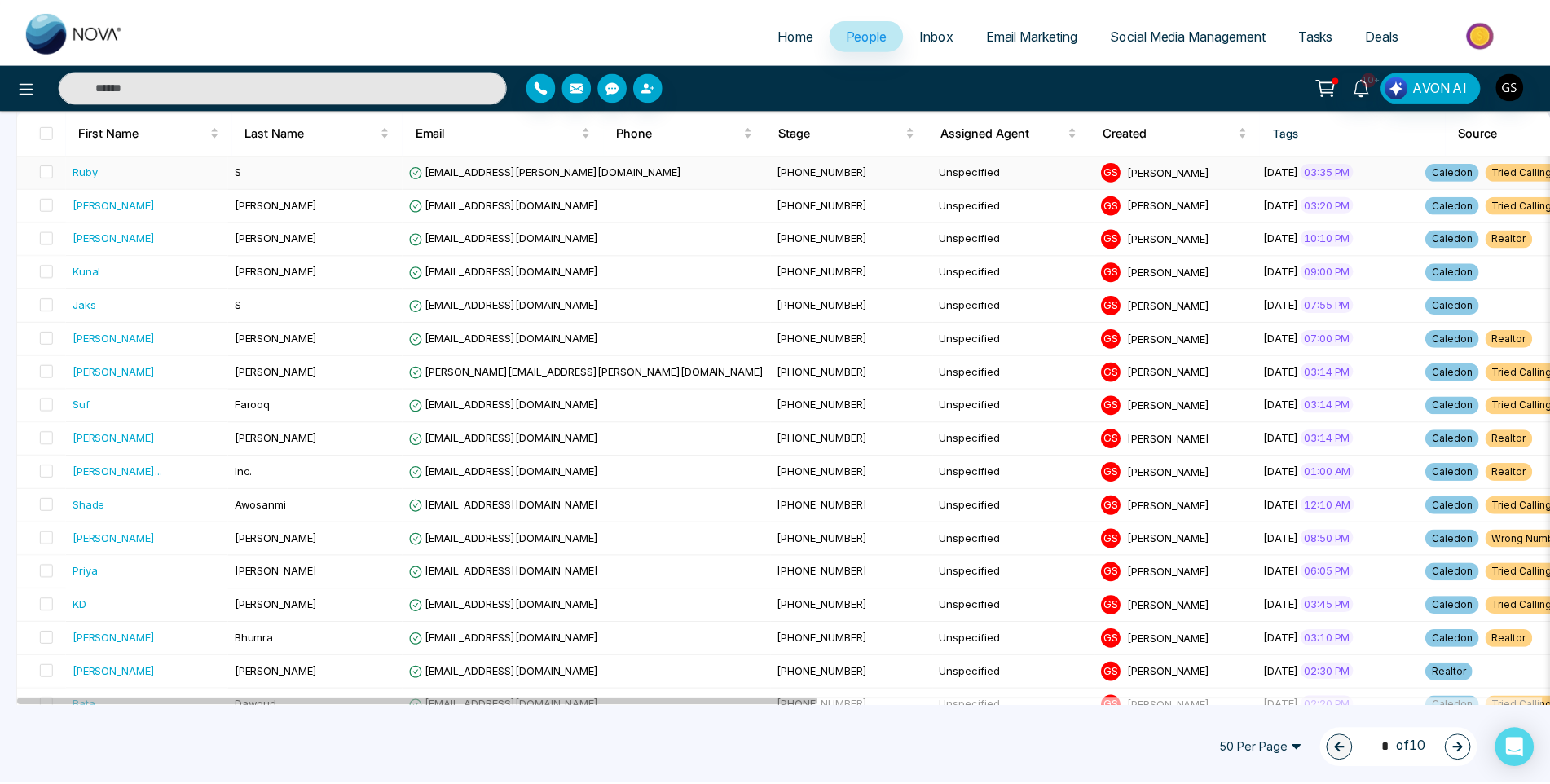
scroll to position [245, 0]
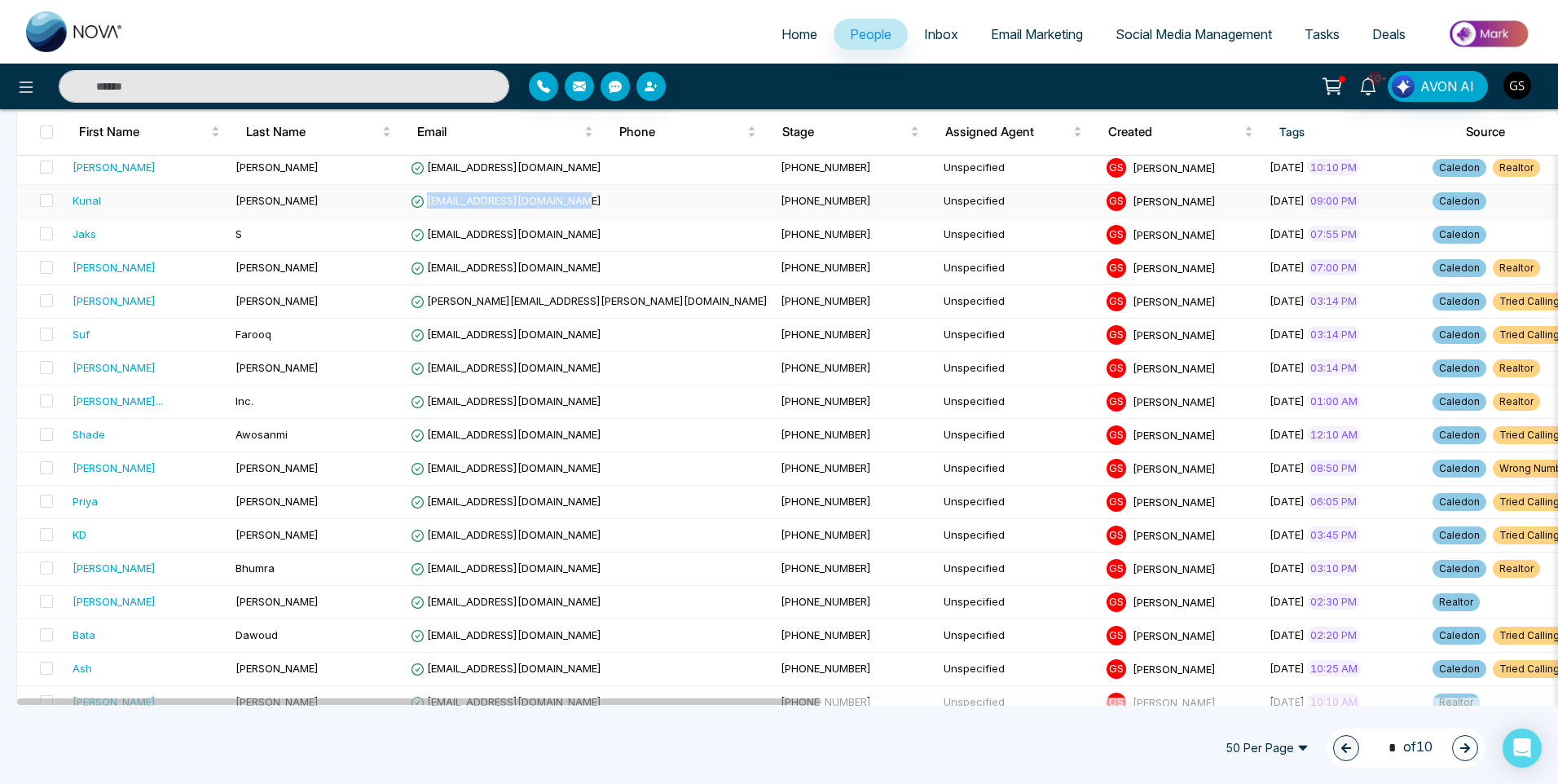
drag, startPoint x: 581, startPoint y: 205, endPoint x: 428, endPoint y: 204, distance: 153.0
click at [428, 204] on span "[EMAIL_ADDRESS][DOMAIN_NAME]" at bounding box center [505, 200] width 190 height 13
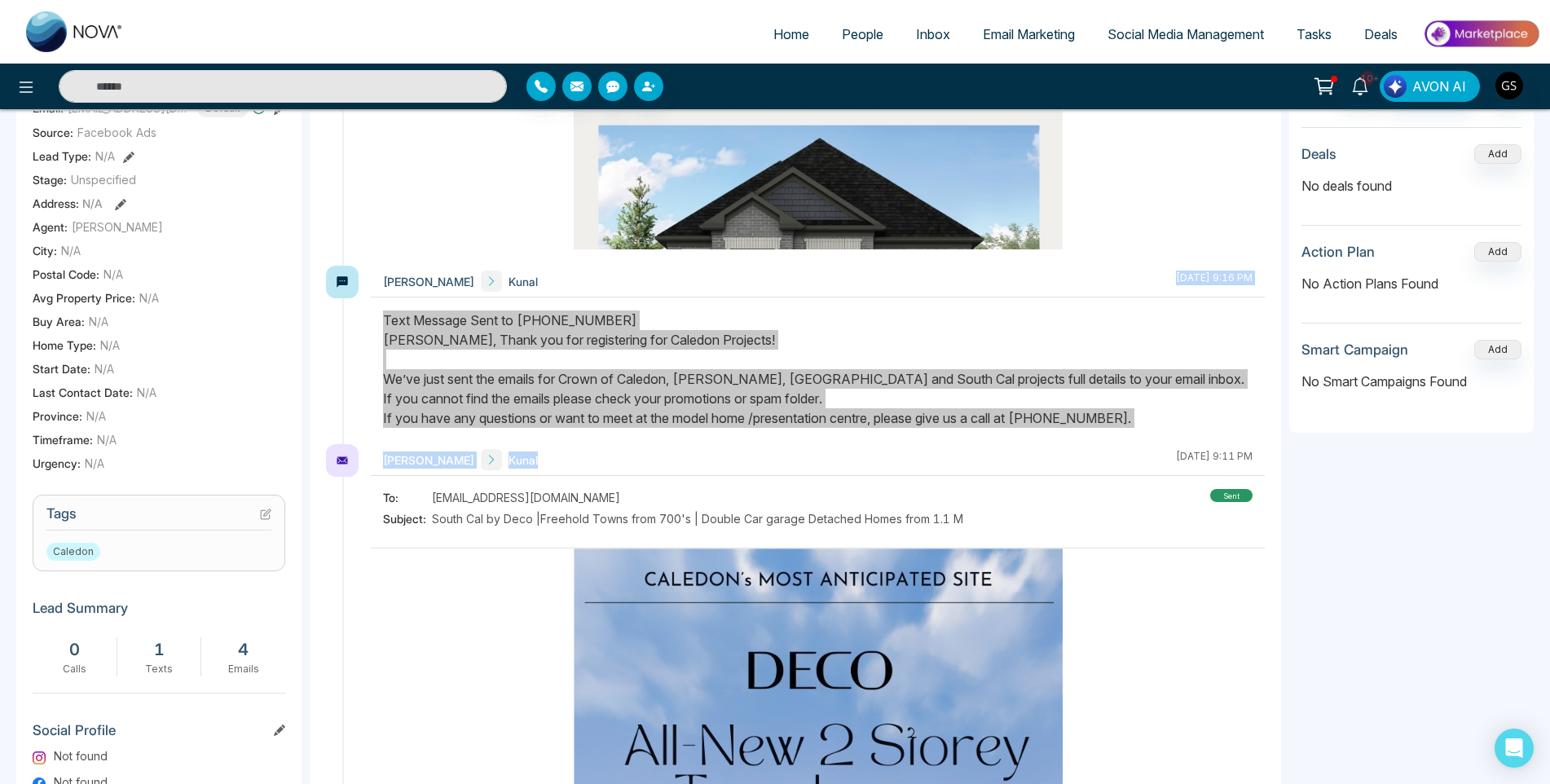
scroll to position [258, 0]
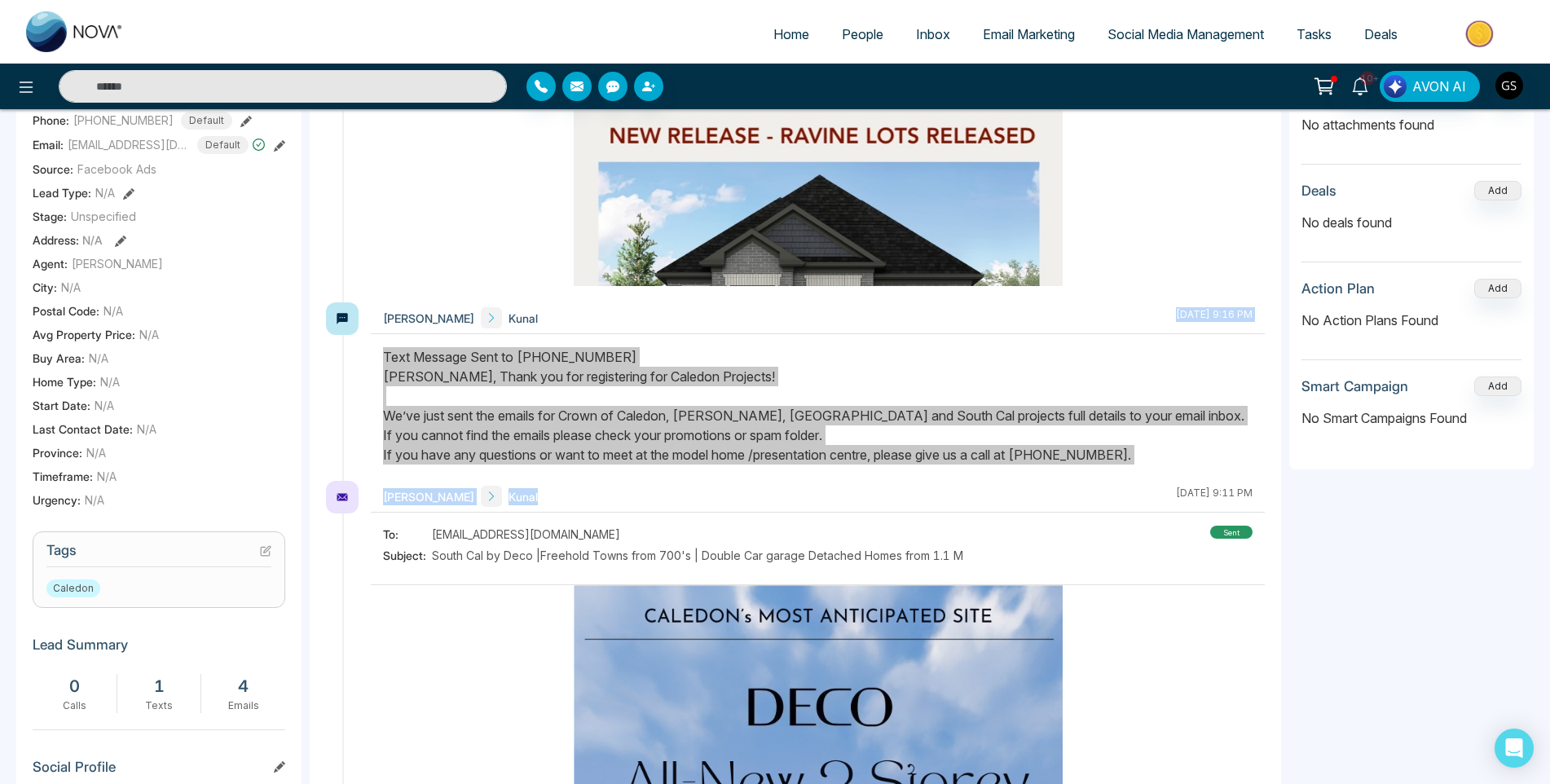
drag, startPoint x: 596, startPoint y: 309, endPoint x: 525, endPoint y: 316, distance: 71.3
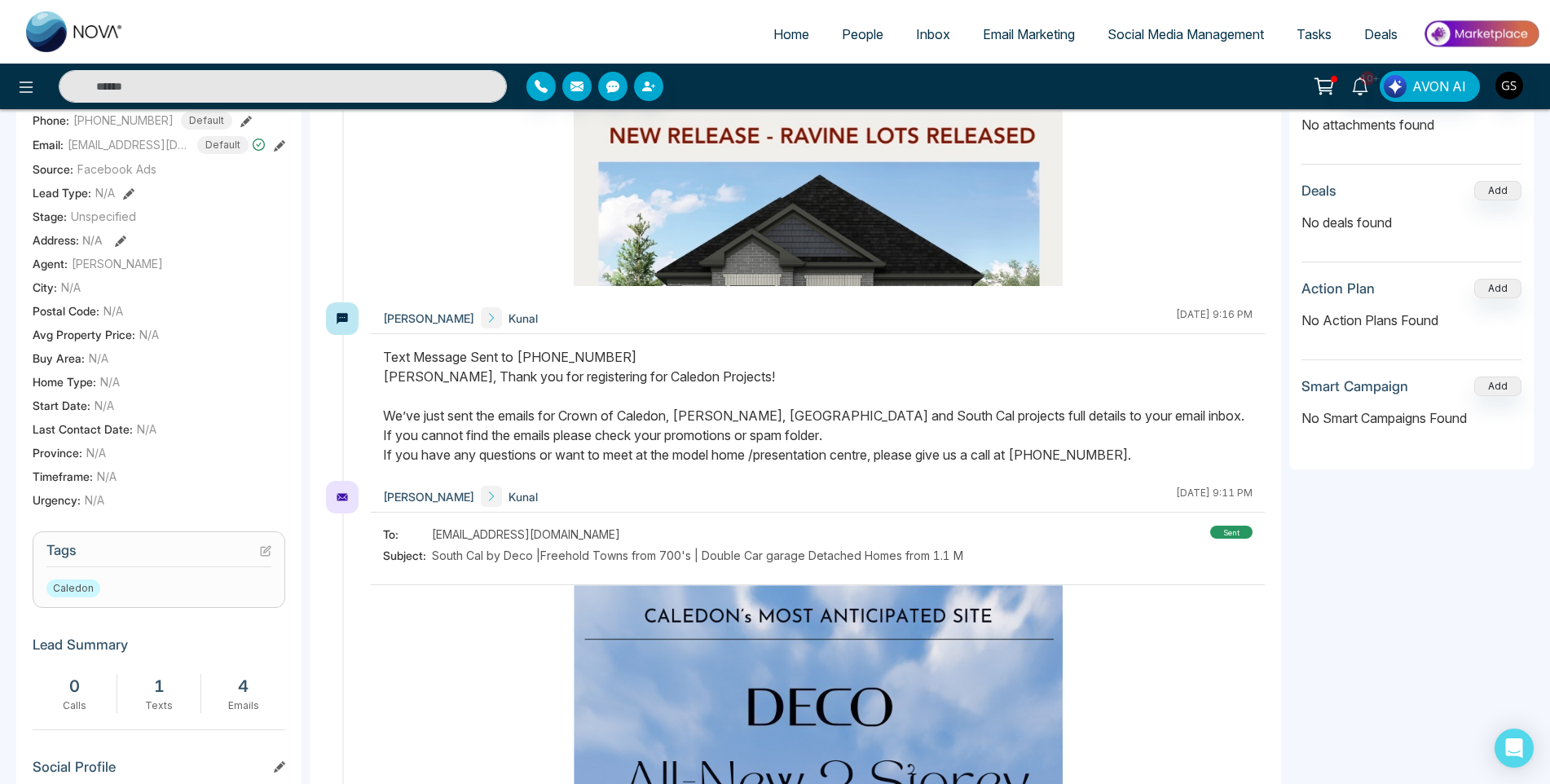
click at [605, 529] on div "To: [EMAIL_ADDRESS][DOMAIN_NAME]" at bounding box center [673, 534] width 580 height 18
drag, startPoint x: 601, startPoint y: 533, endPoint x: 433, endPoint y: 527, distance: 168.1
click at [433, 527] on div "To: [EMAIL_ADDRESS][DOMAIN_NAME]" at bounding box center [673, 534] width 580 height 18
copy span "[EMAIL_ADDRESS][DOMAIN_NAME]"
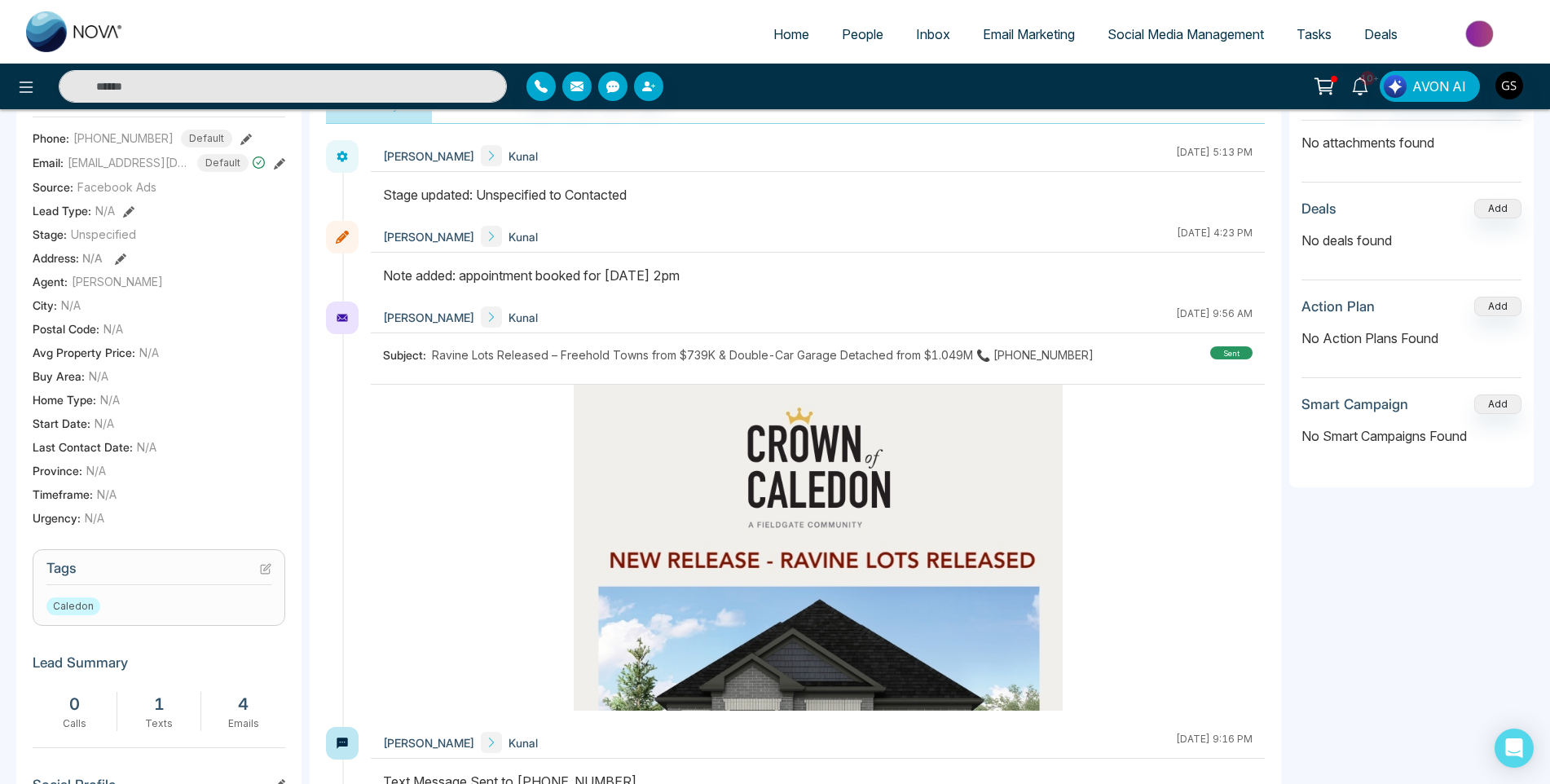
scroll to position [0, 0]
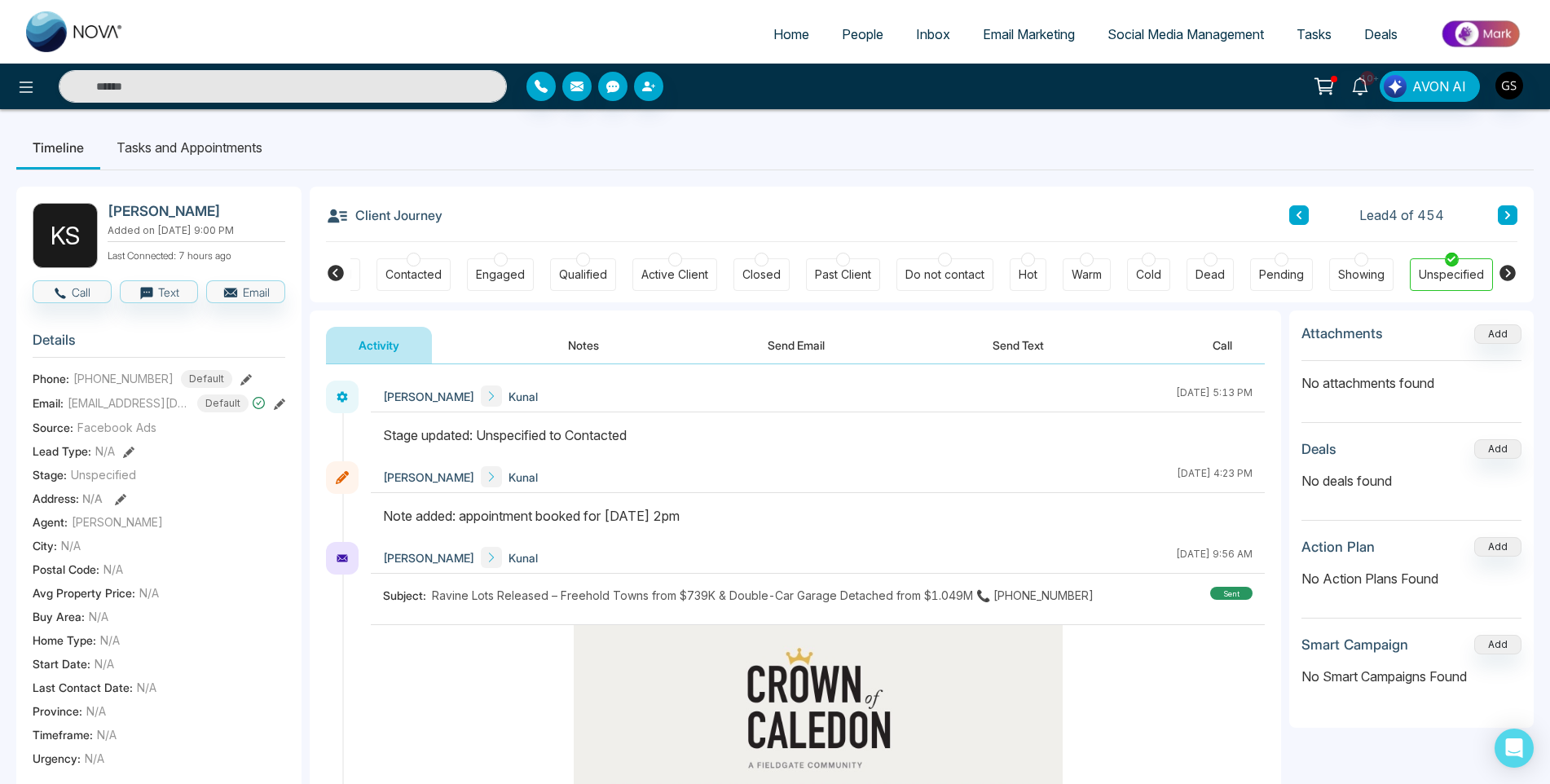
click at [590, 348] on button "Notes" at bounding box center [583, 345] width 97 height 37
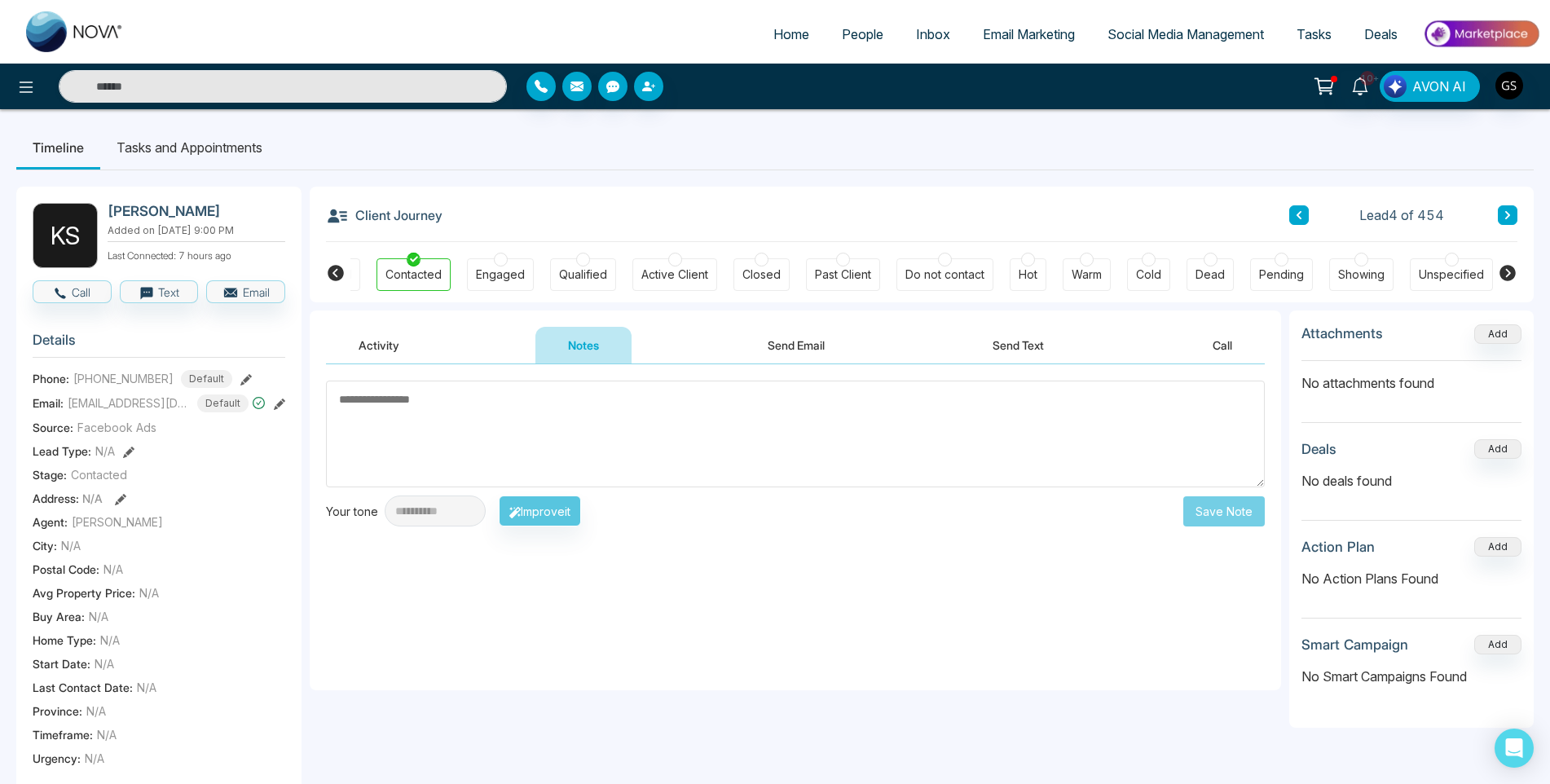
click at [393, 351] on button "Activity" at bounding box center [378, 345] width 106 height 37
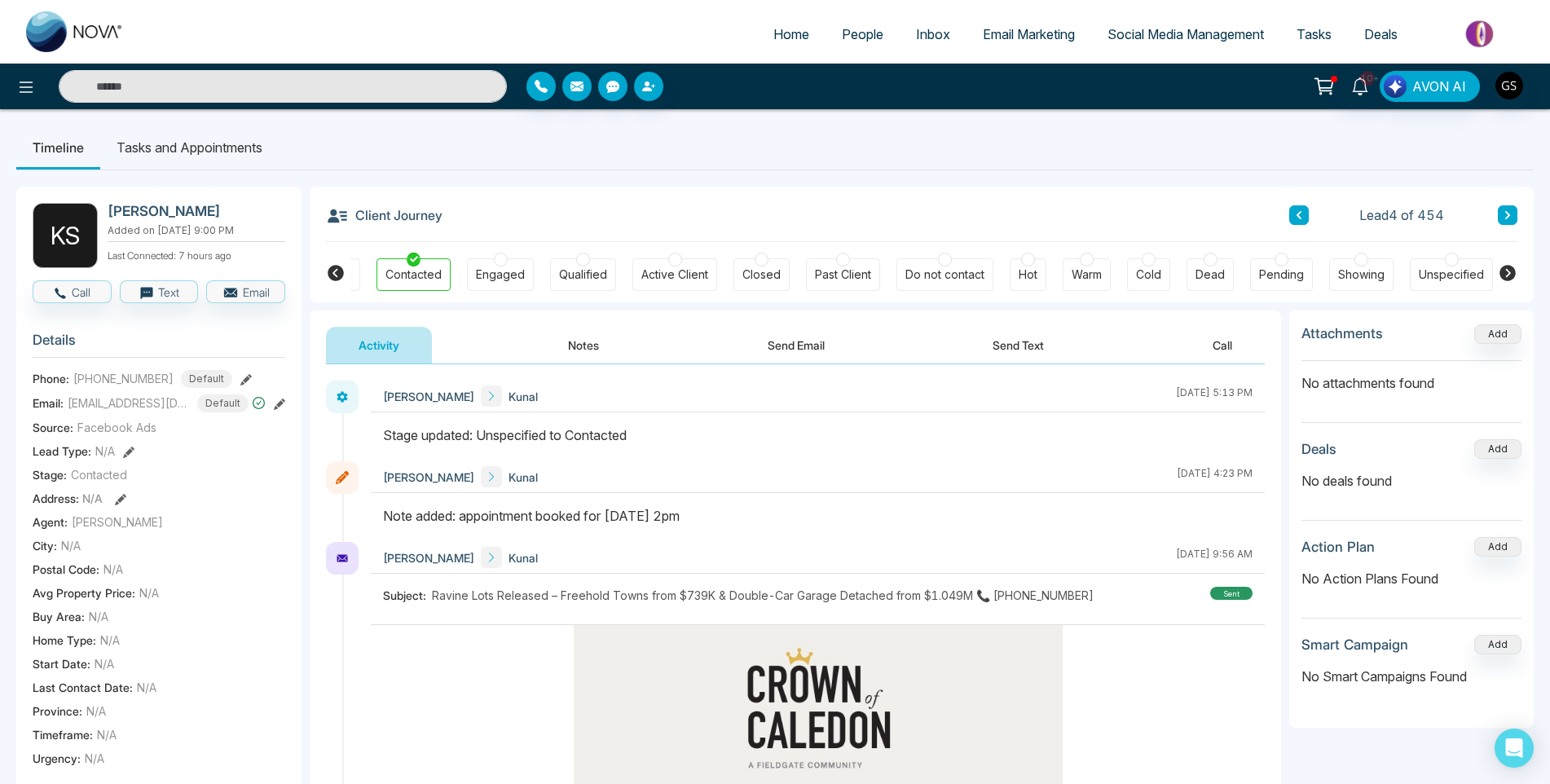
click at [888, 35] on link "People" at bounding box center [862, 34] width 74 height 31
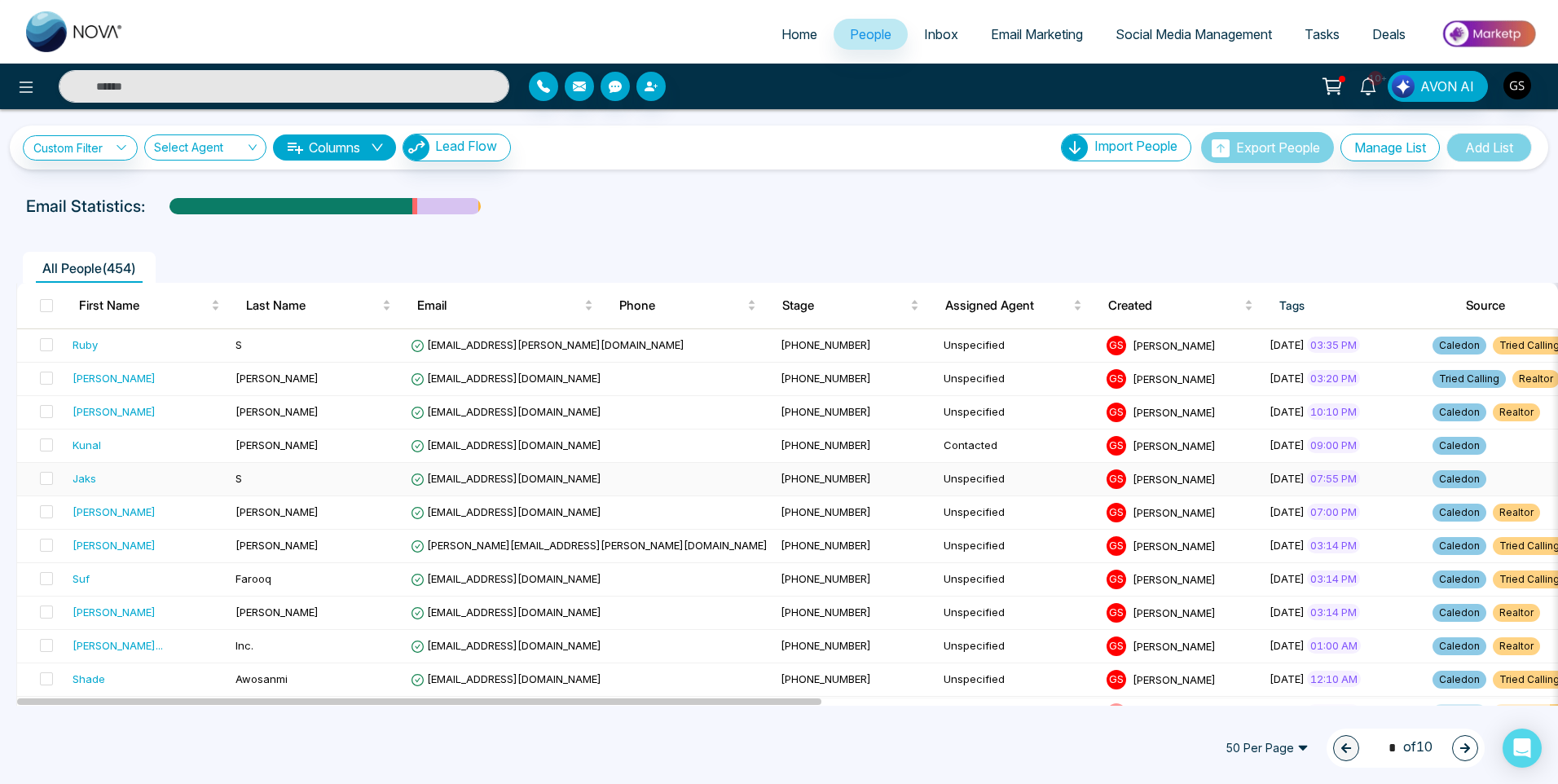
click at [938, 489] on td "Unspecified" at bounding box center [1019, 479] width 163 height 33
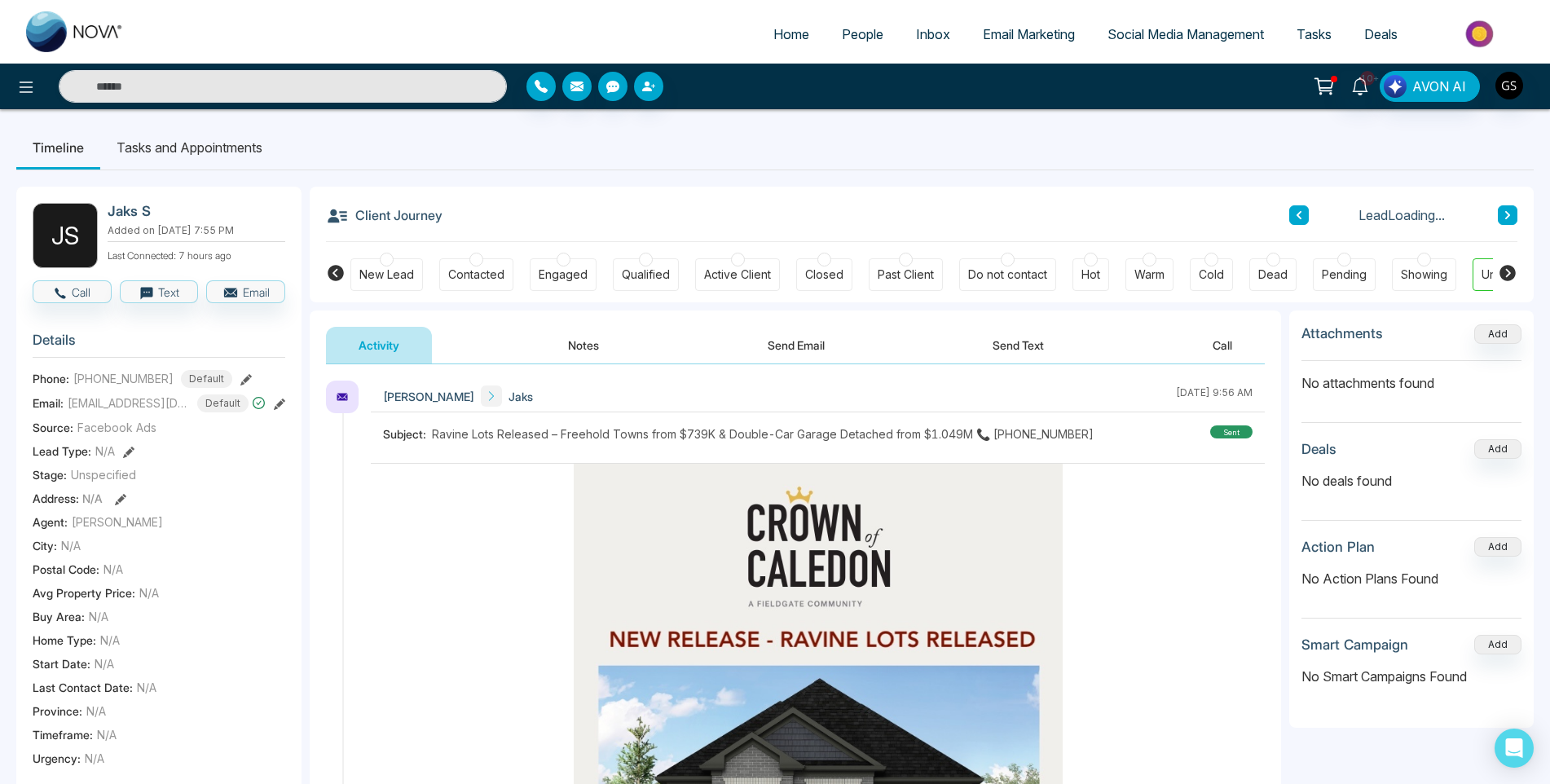
click at [606, 340] on button "Notes" at bounding box center [583, 345] width 97 height 37
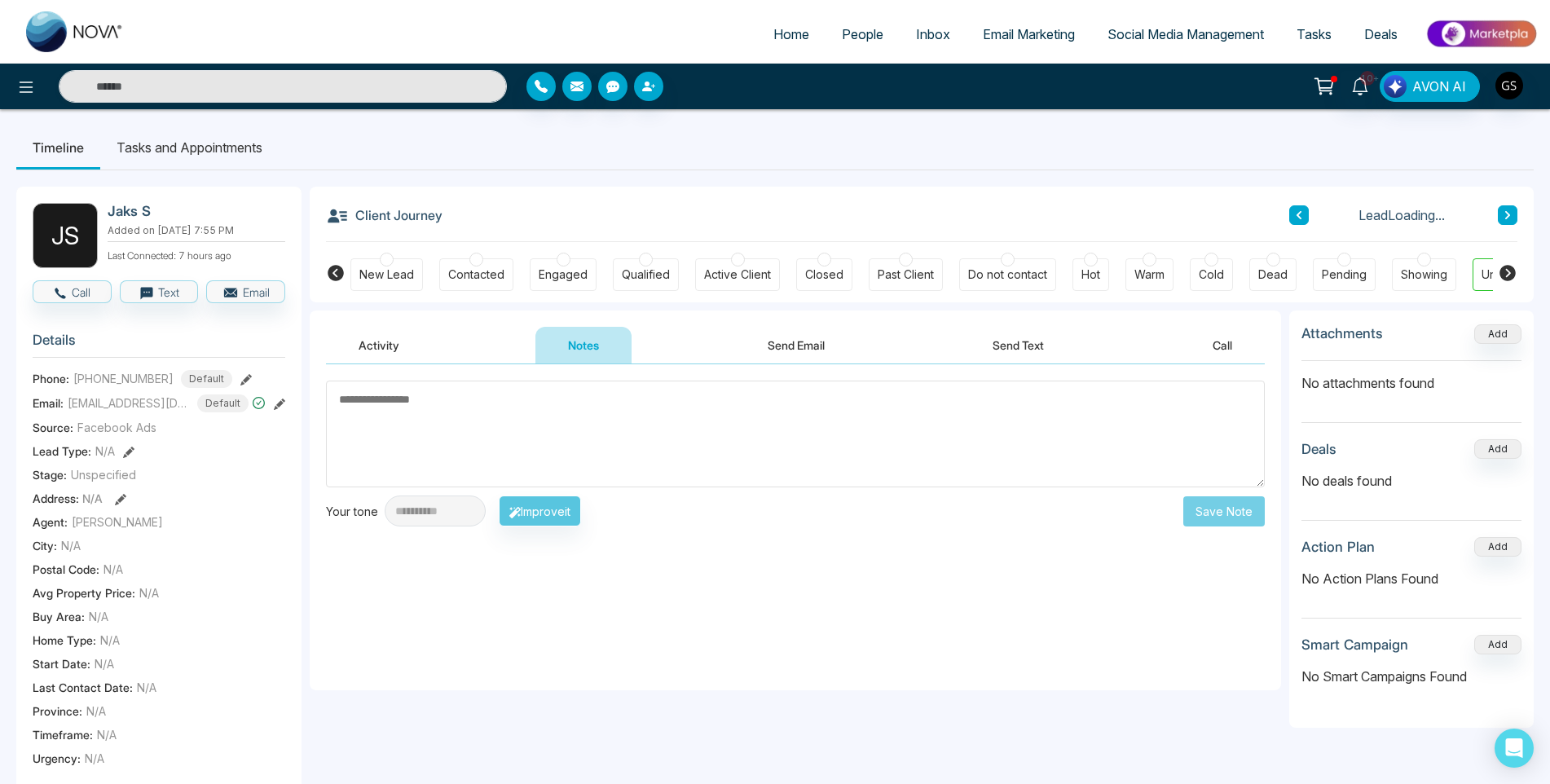
click at [747, 334] on button "Send Email" at bounding box center [795, 345] width 122 height 37
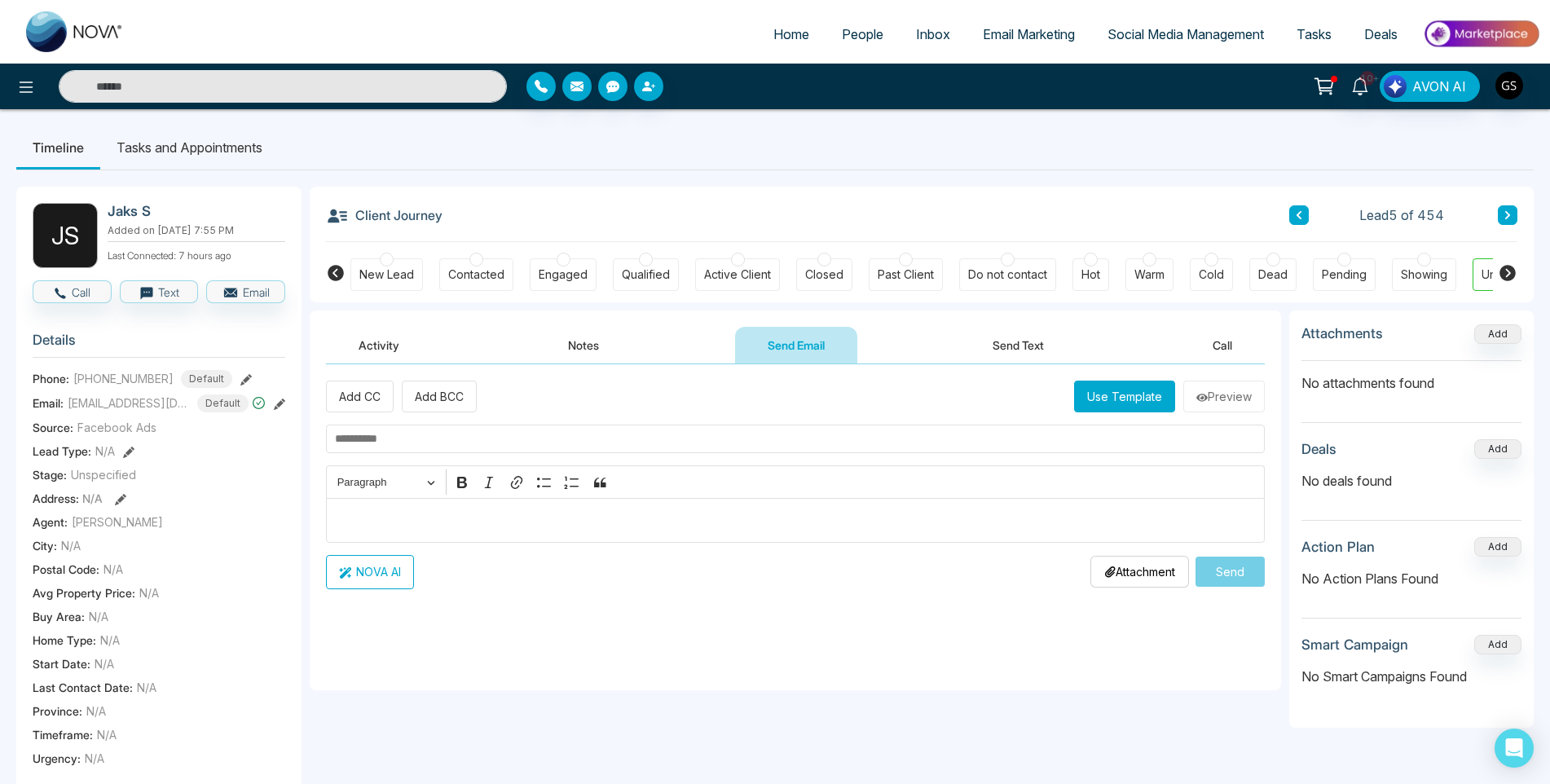
click at [391, 340] on button "Activity" at bounding box center [378, 345] width 106 height 37
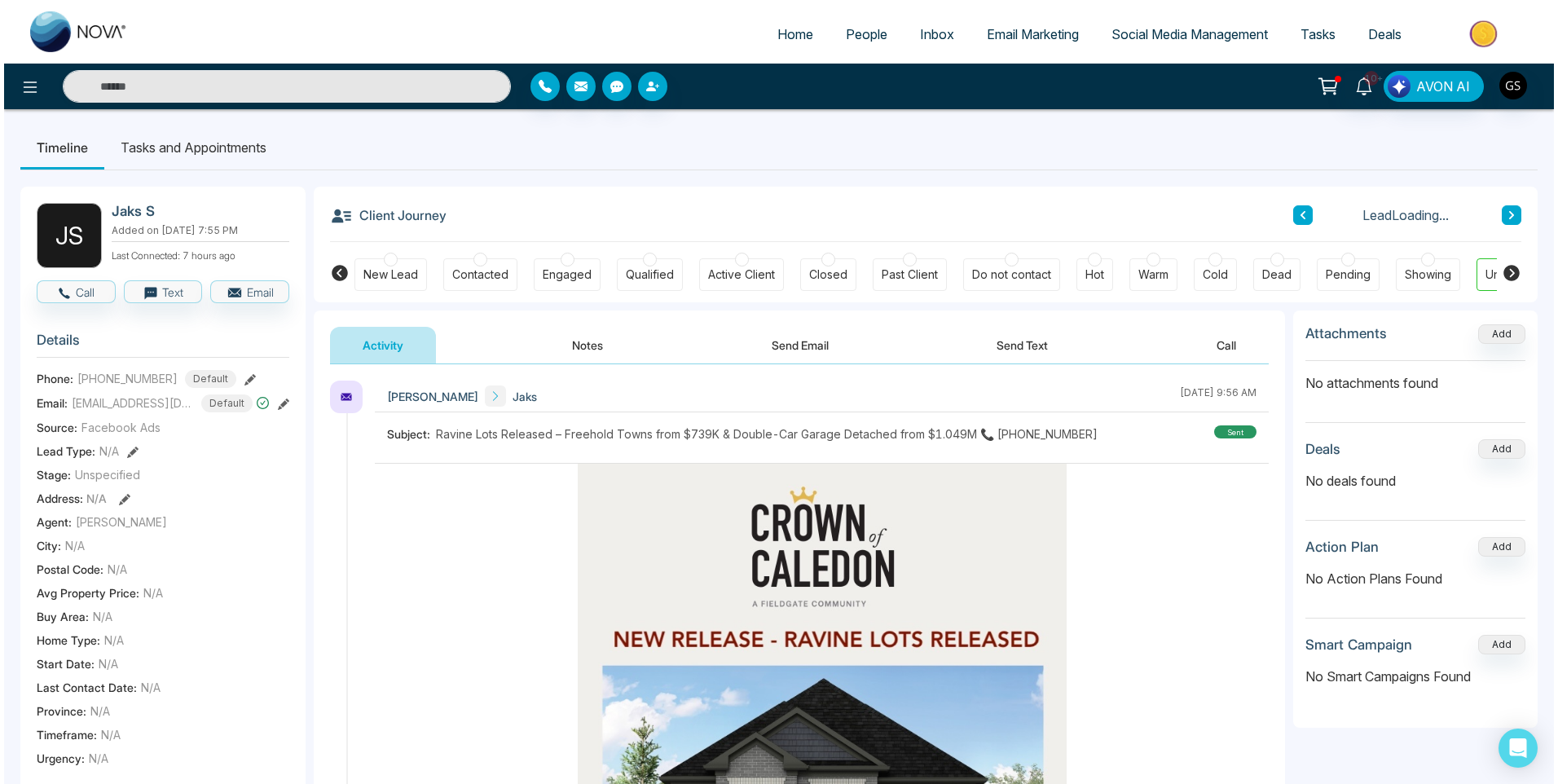
scroll to position [489, 0]
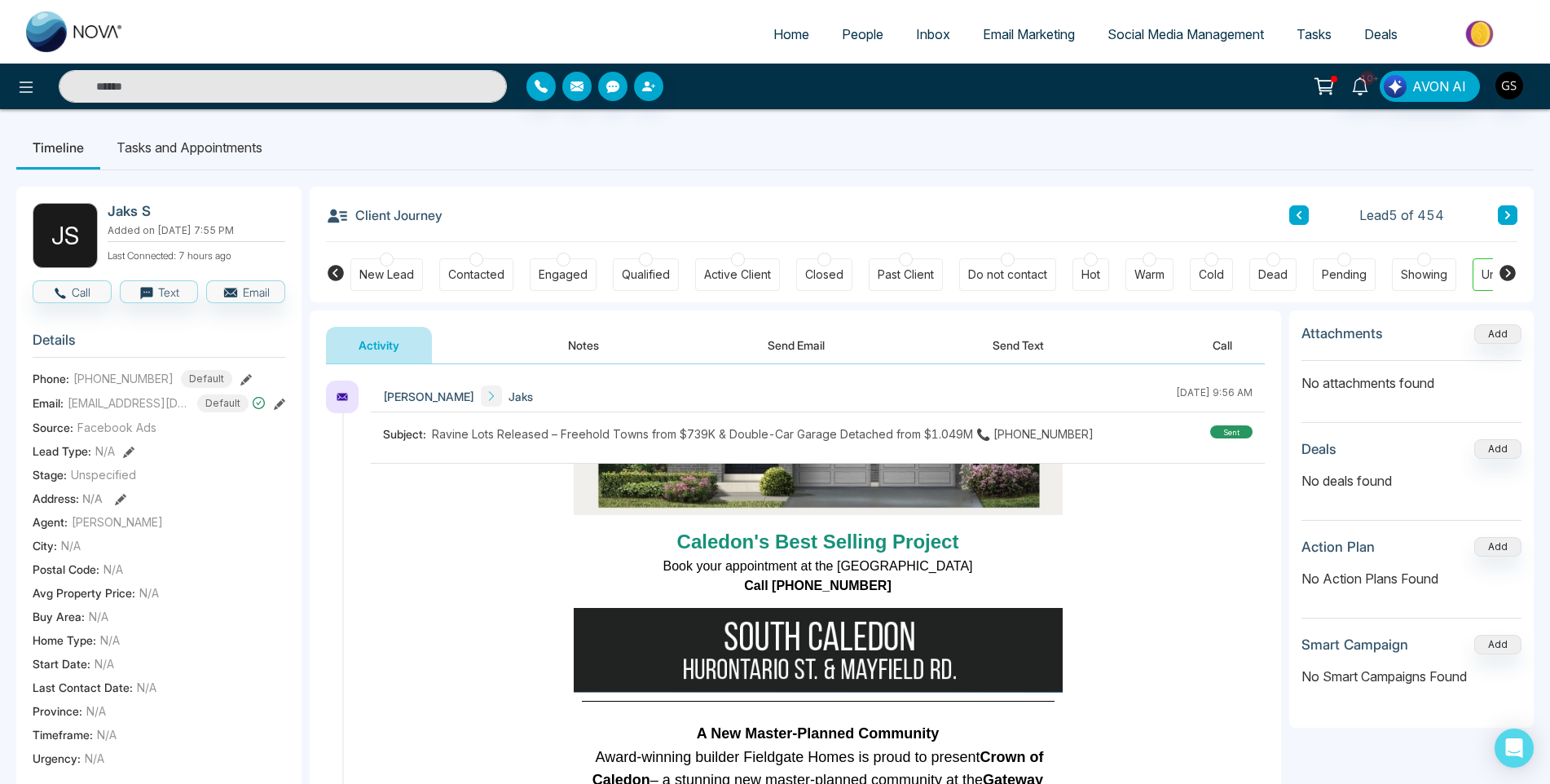
click at [876, 35] on span "People" at bounding box center [862, 34] width 42 height 17
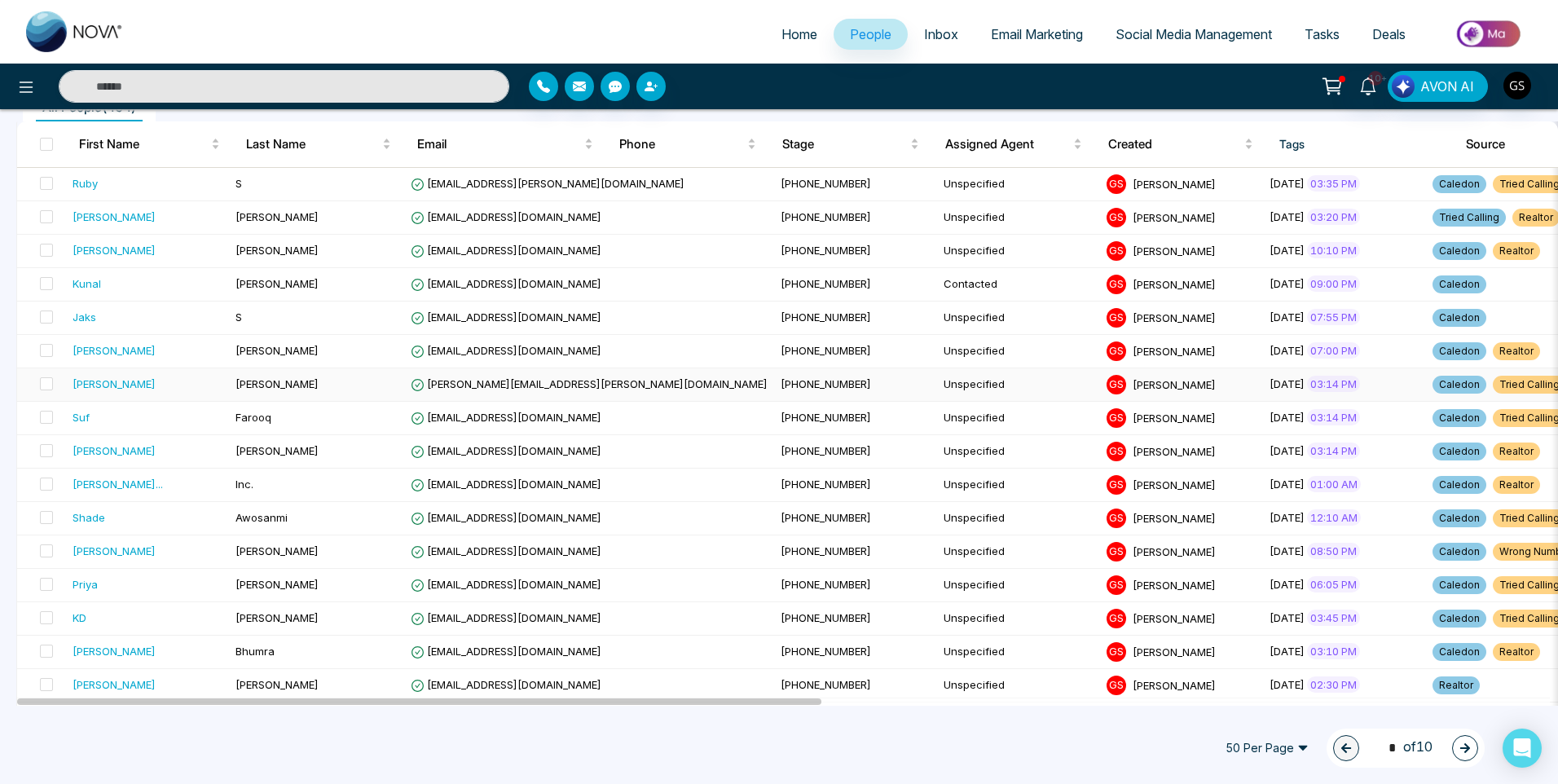
scroll to position [163, 0]
click at [276, 280] on span "[PERSON_NAME]" at bounding box center [276, 281] width 83 height 13
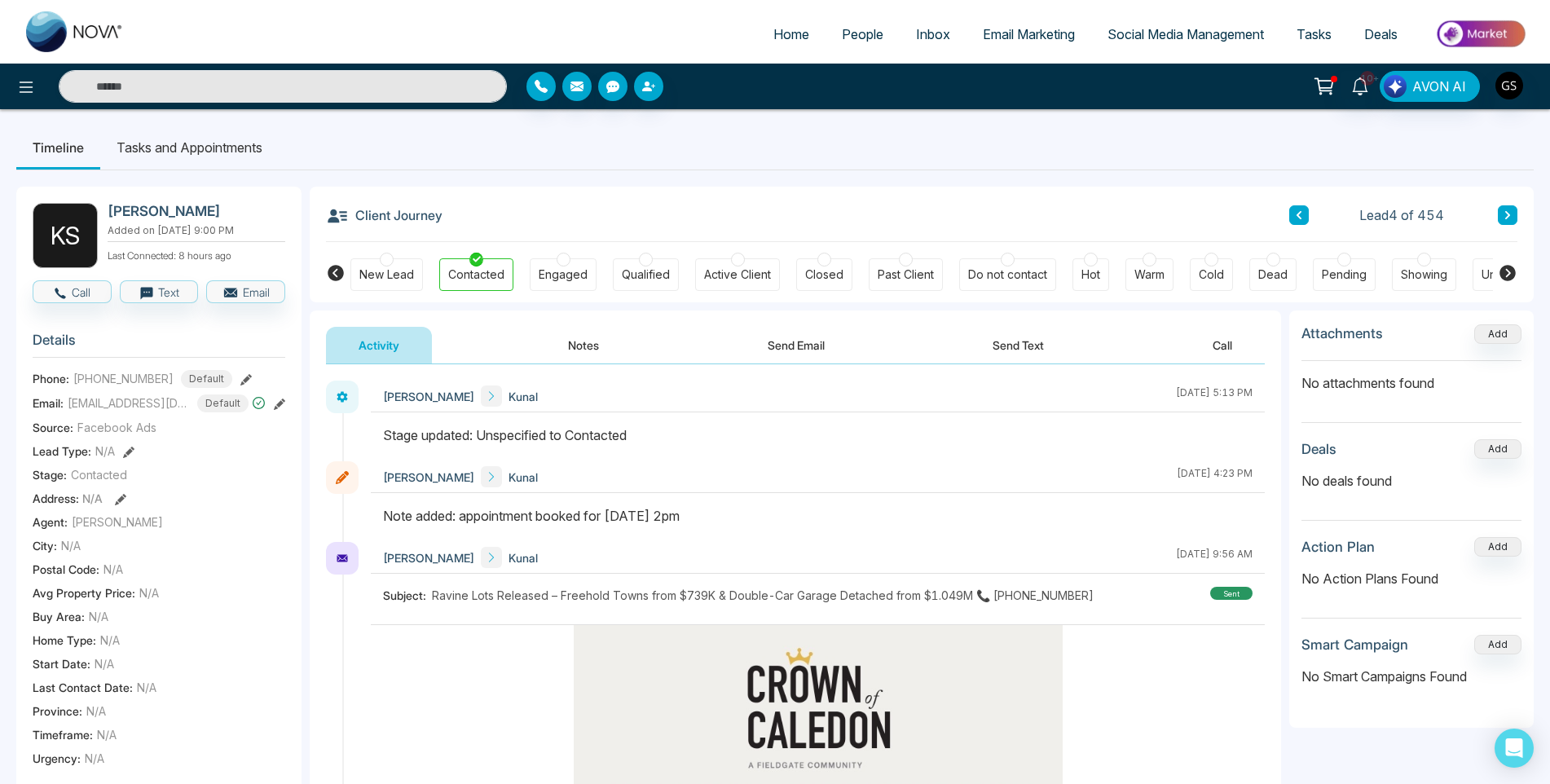
click at [864, 40] on span "People" at bounding box center [862, 34] width 42 height 17
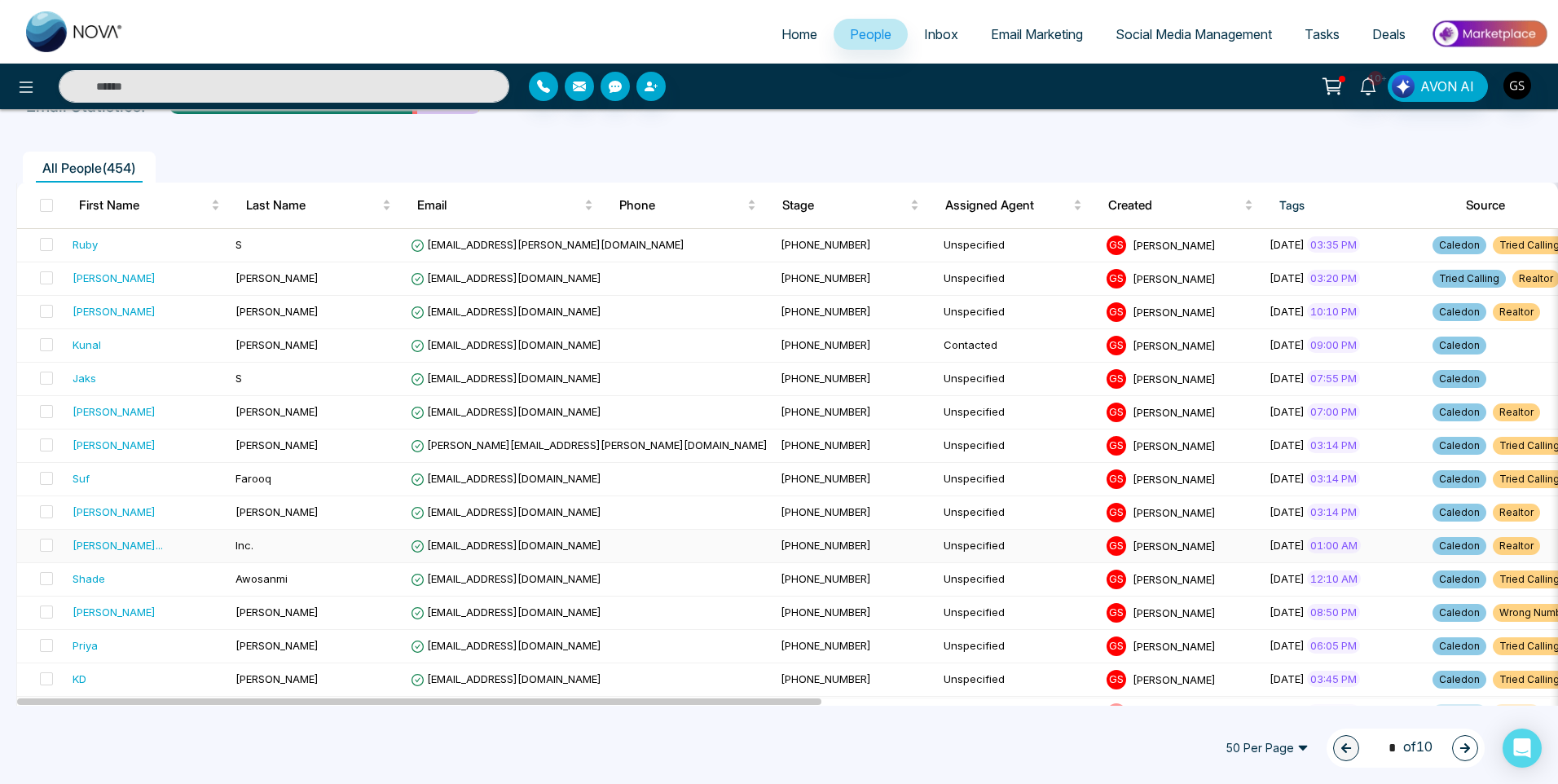
scroll to position [82, 0]
